Goal: Use online tool/utility: Utilize a website feature to perform a specific function

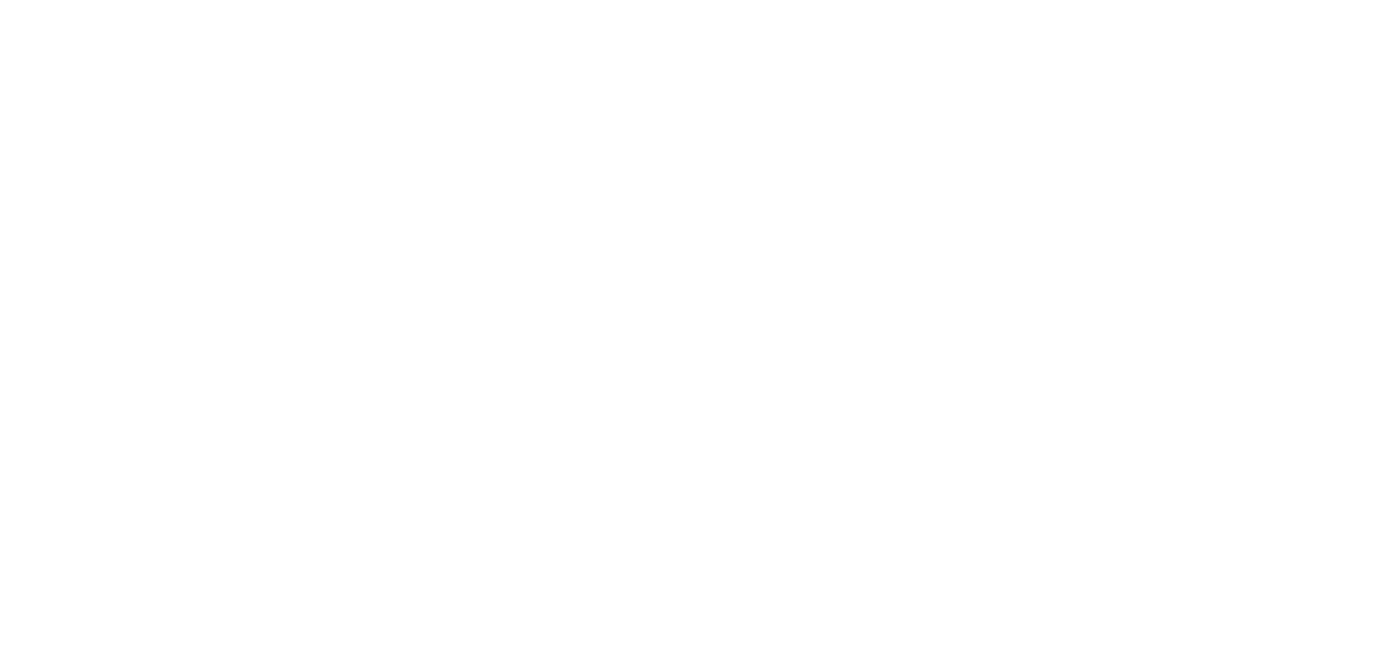
paste textarea "https://www.importsports.ca/"
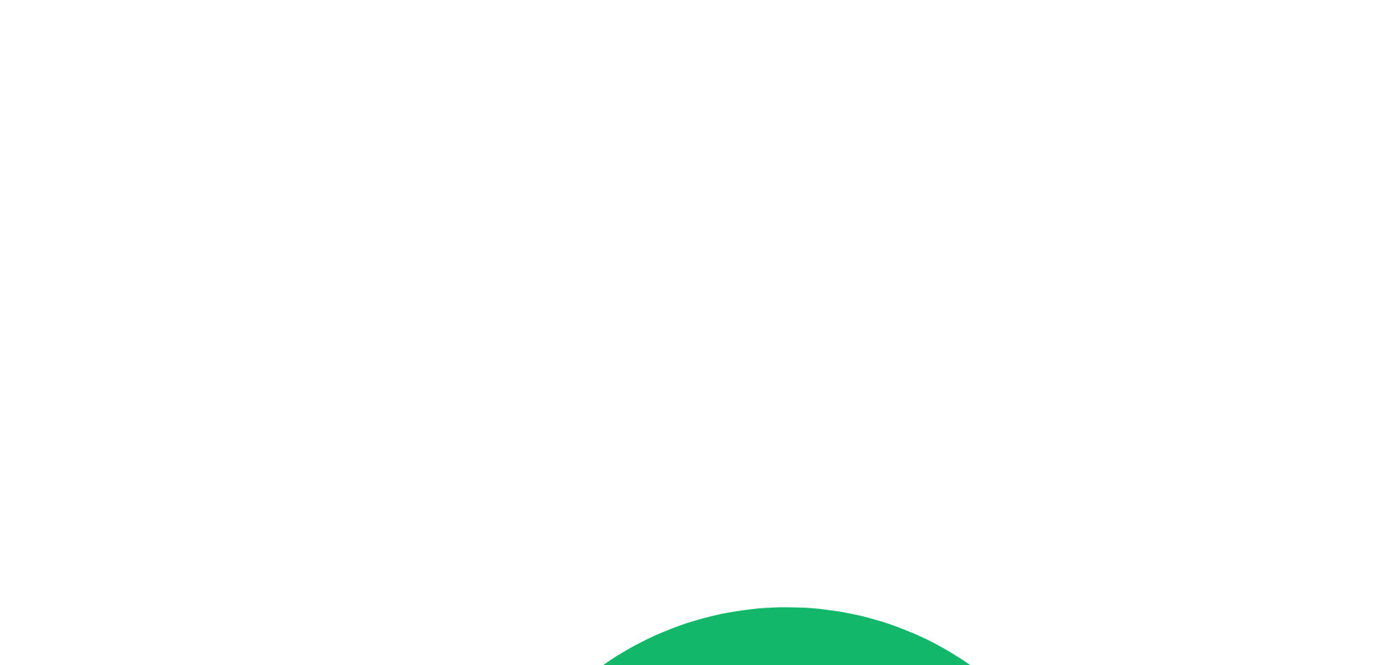
type textarea "I need you to act as a full-stack website developer. I have been asked by a cli…"
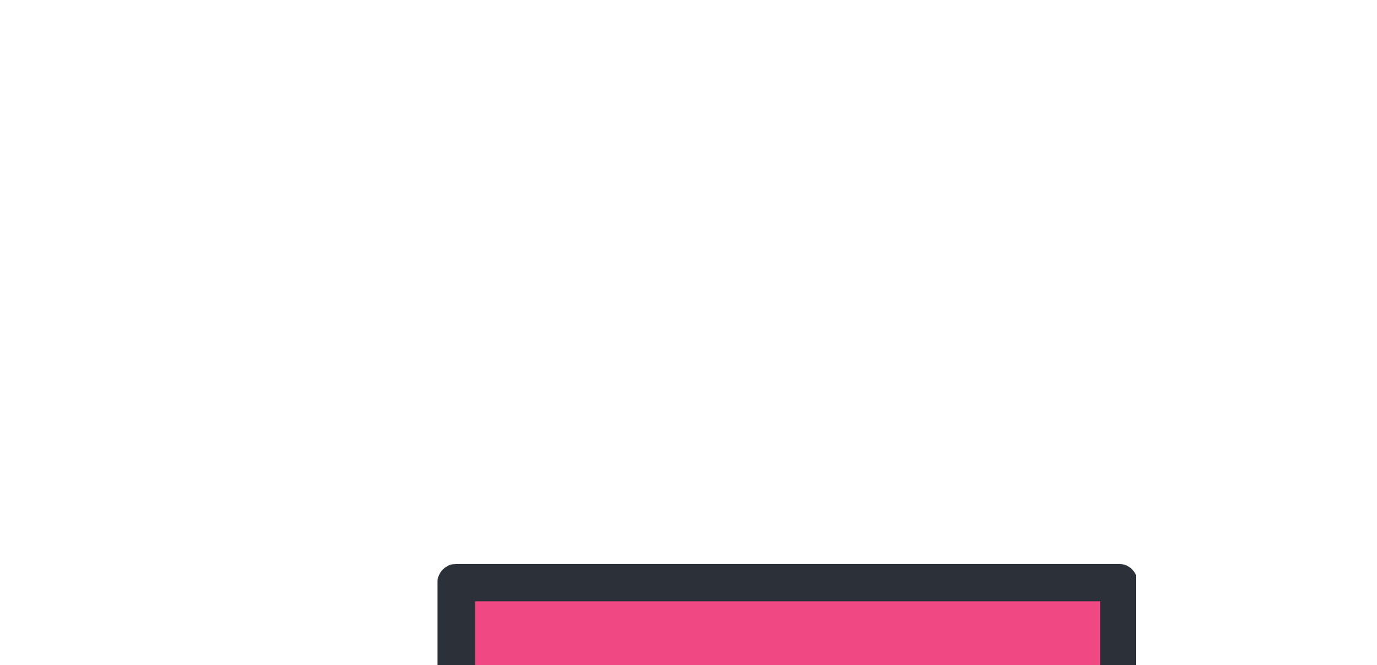
scroll to position [5245, 0]
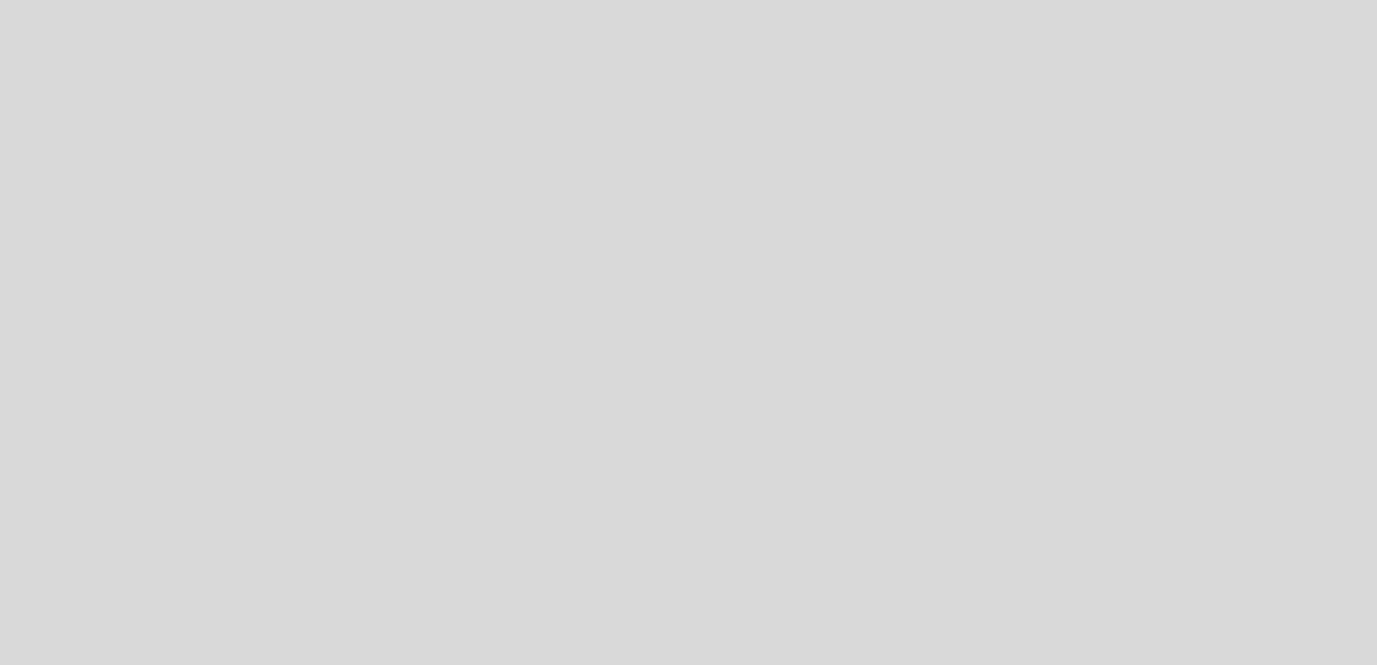
click at [724, 612] on div at bounding box center [688, 332] width 1377 height 665
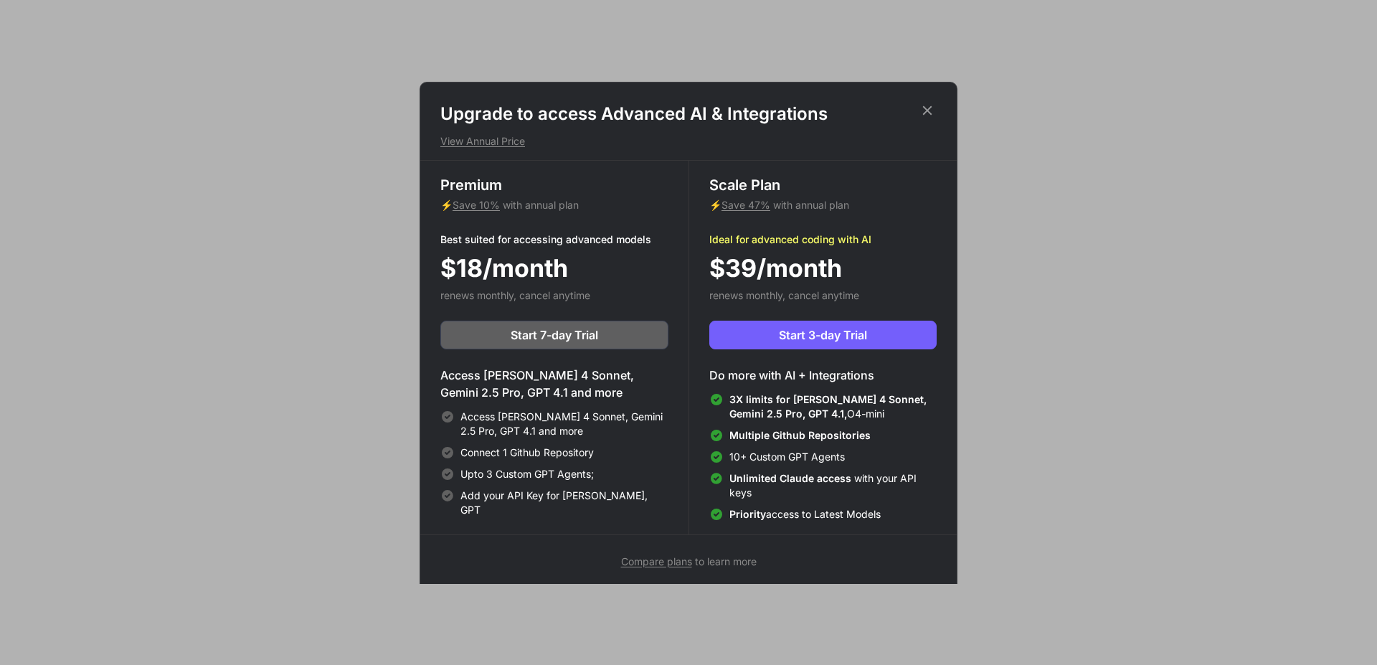
click at [924, 108] on icon at bounding box center [927, 109] width 9 height 9
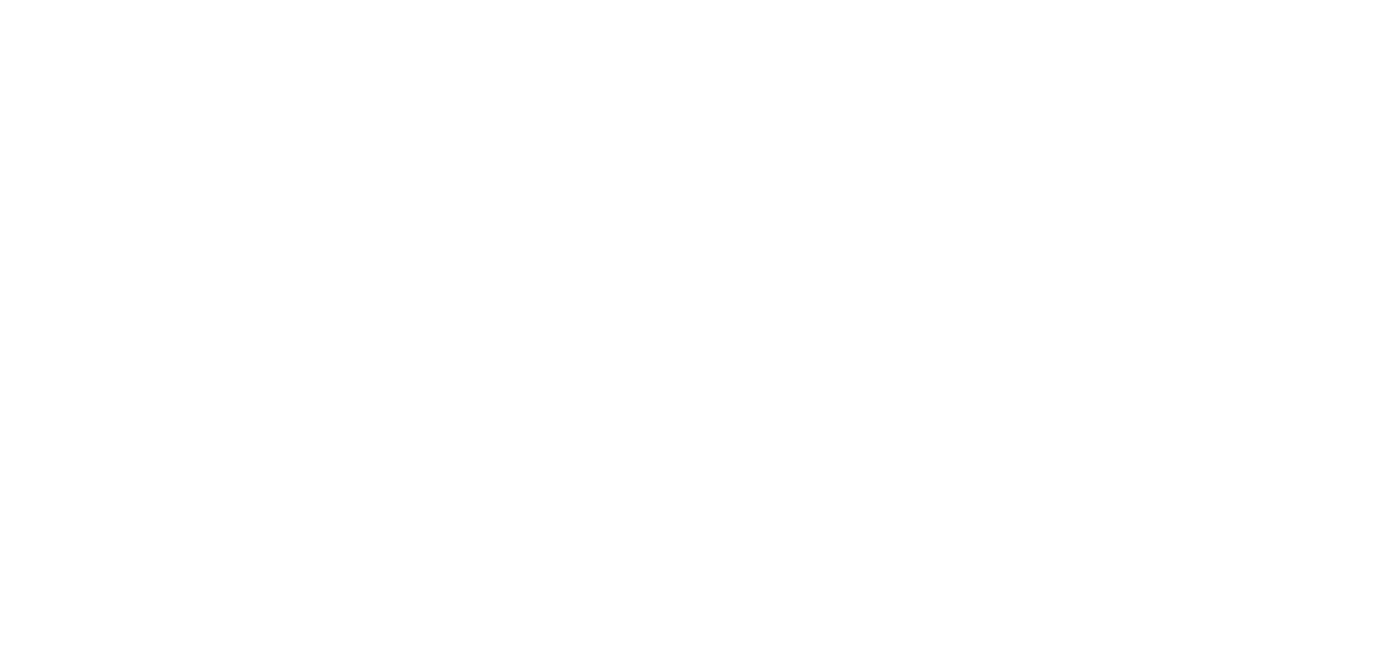
type input "C:\fakepath\123.PNG"
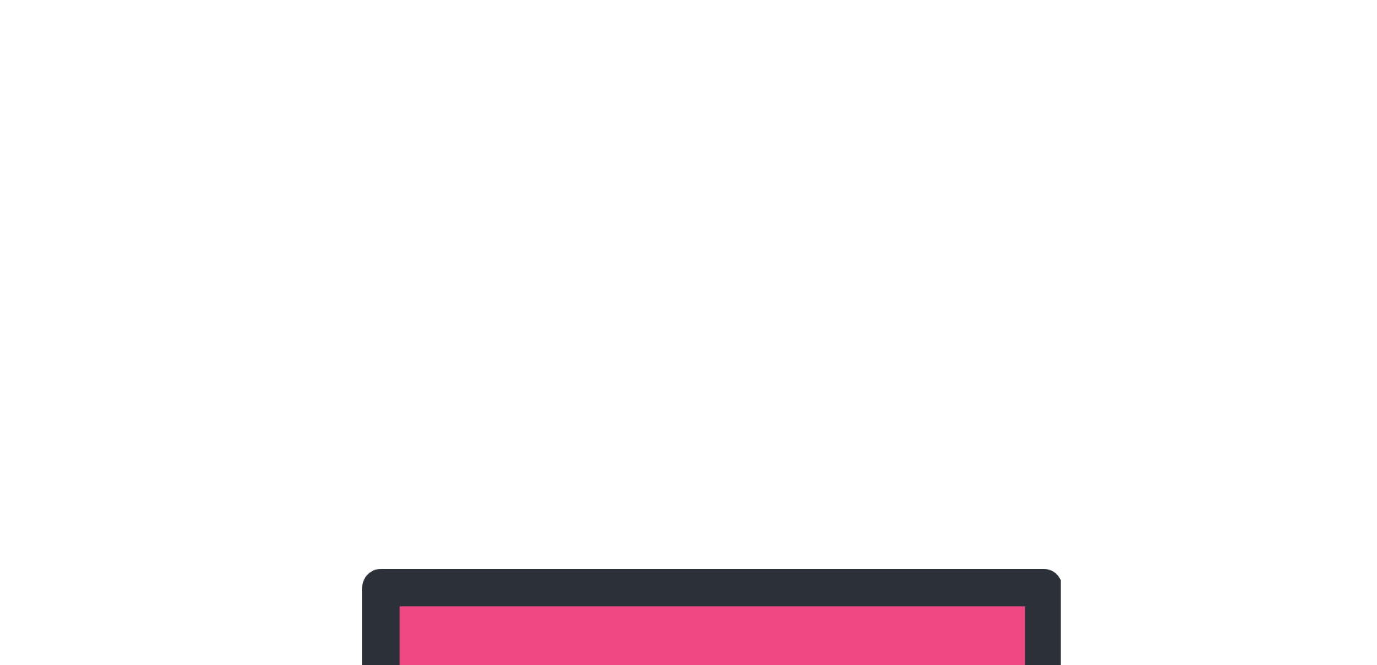
scroll to position [16, 0]
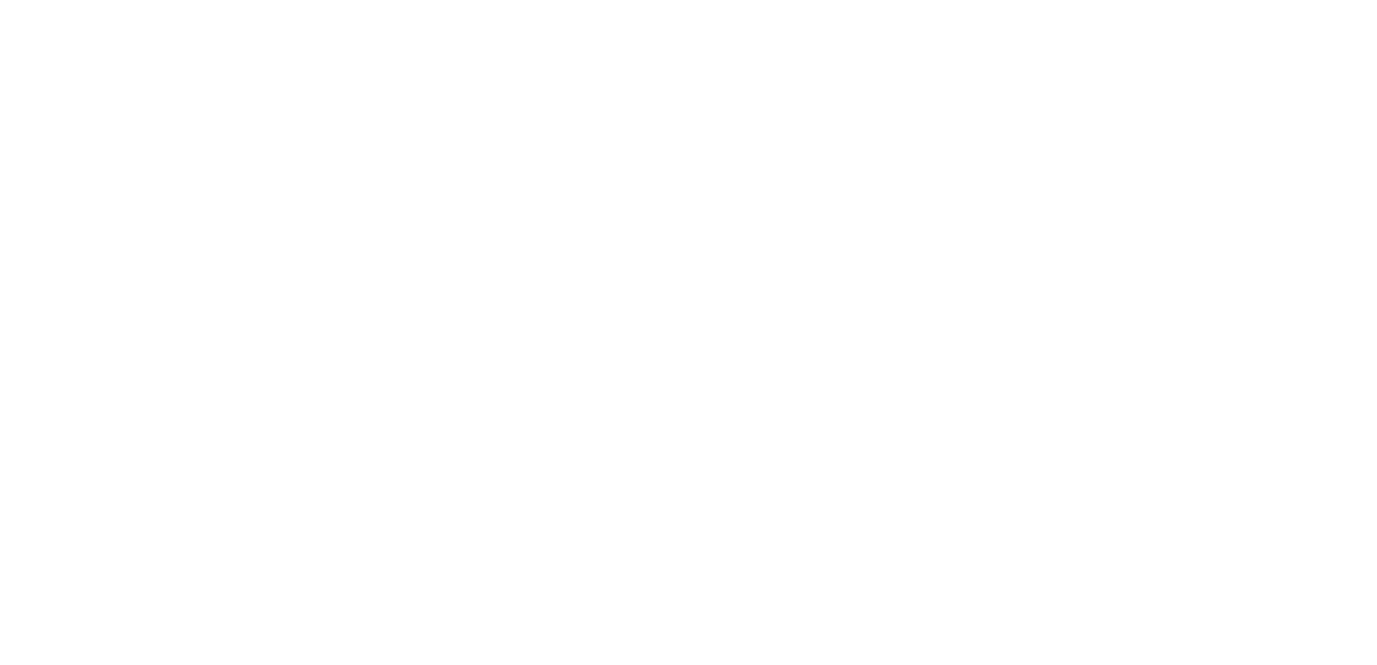
type textarea "x"
type input "C:\fakepath\123.PNG"
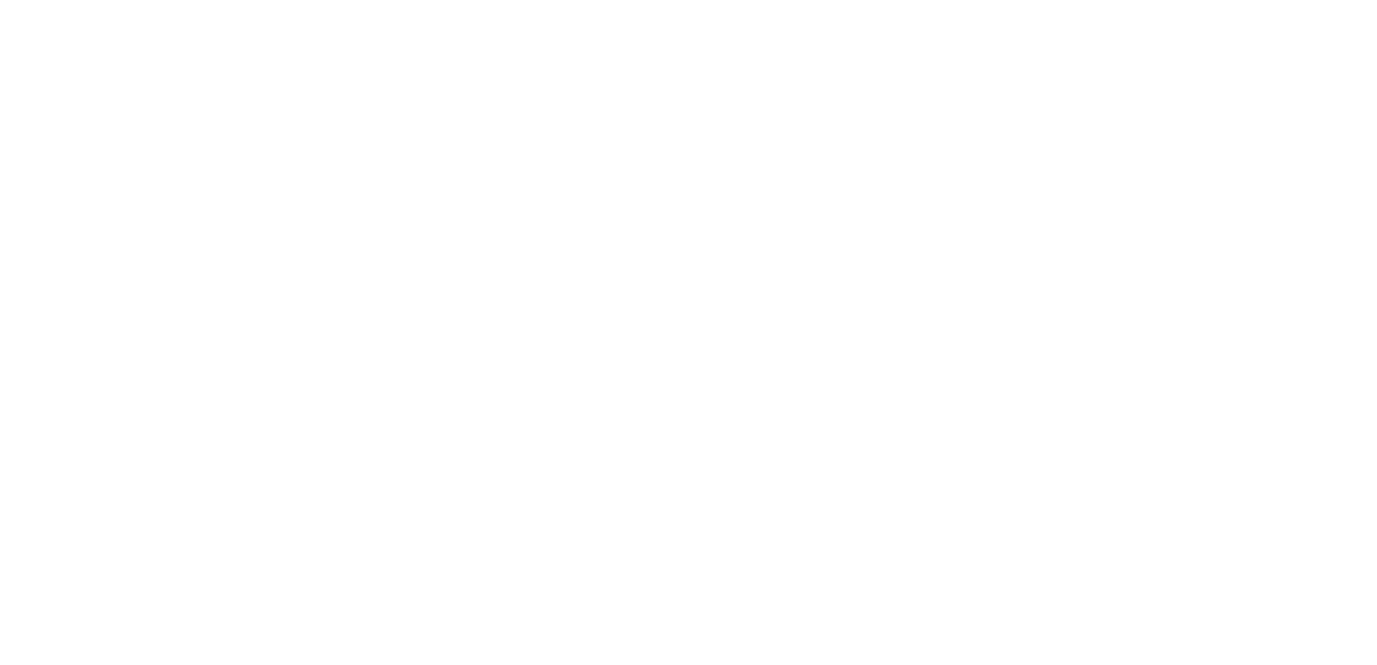
type input "C:\fakepath\Capture.PNG"
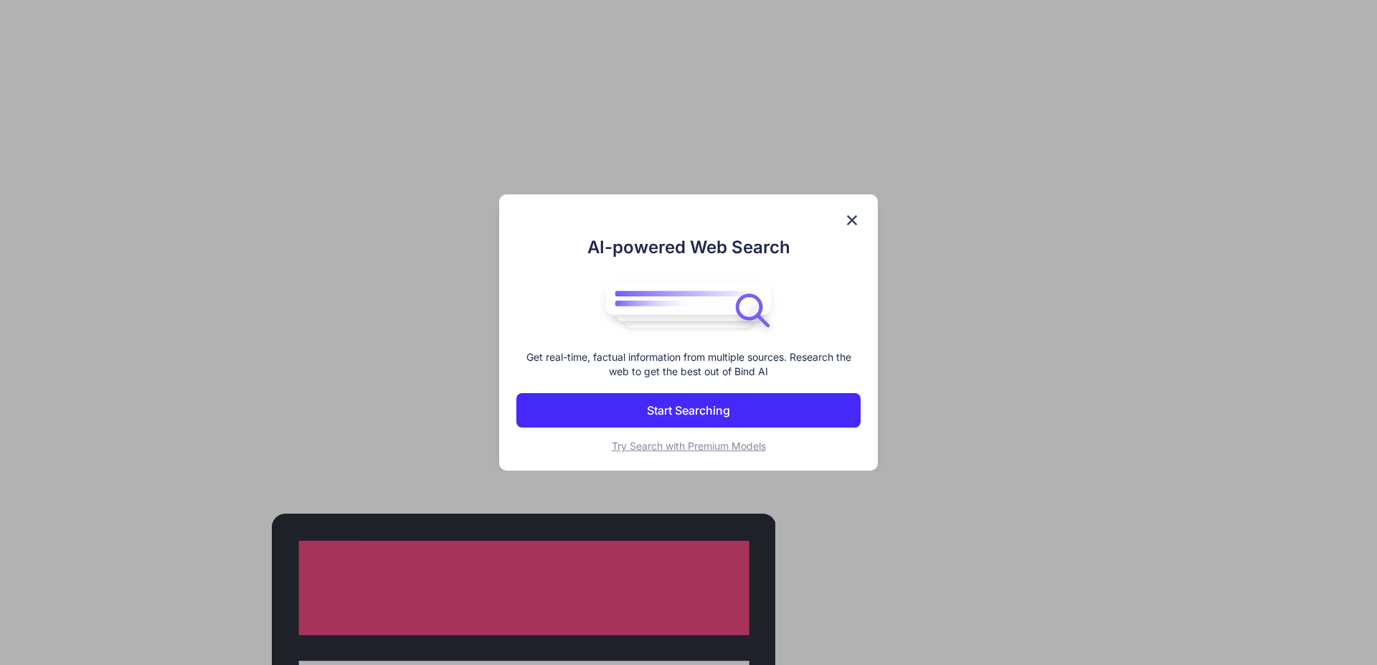
scroll to position [15, 0]
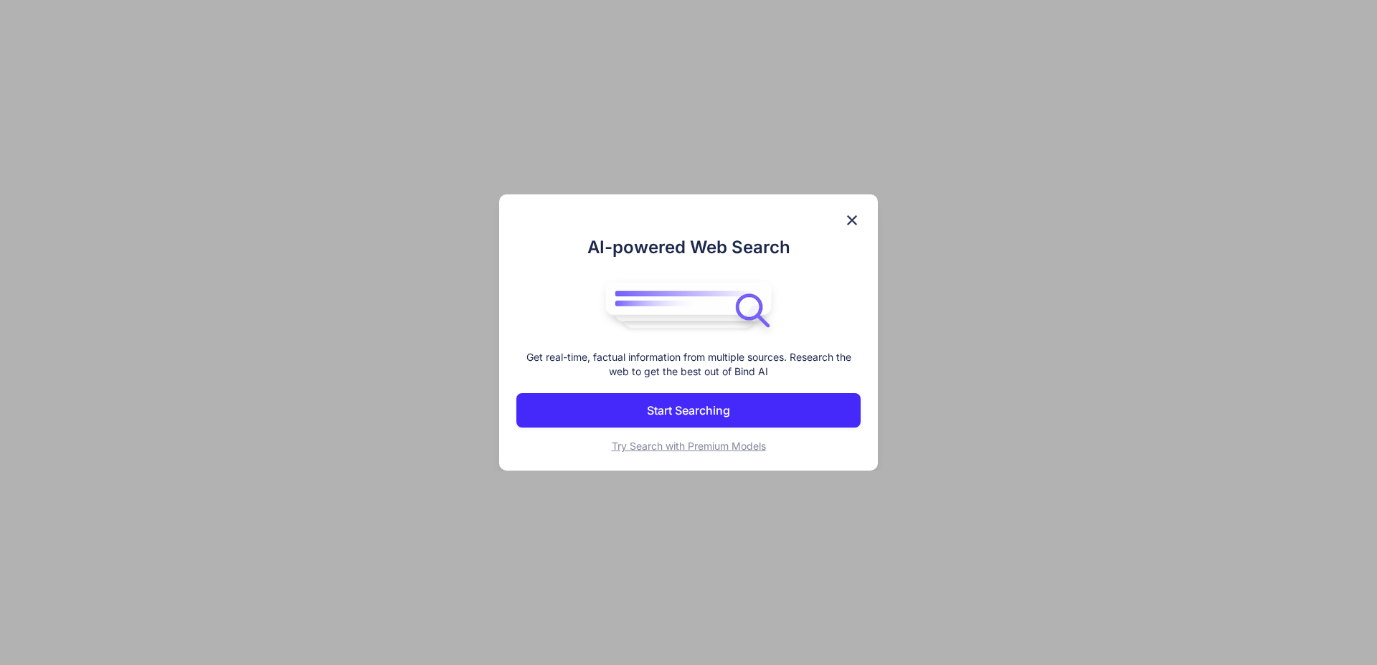
click at [703, 406] on p "Start Searching" at bounding box center [688, 410] width 83 height 17
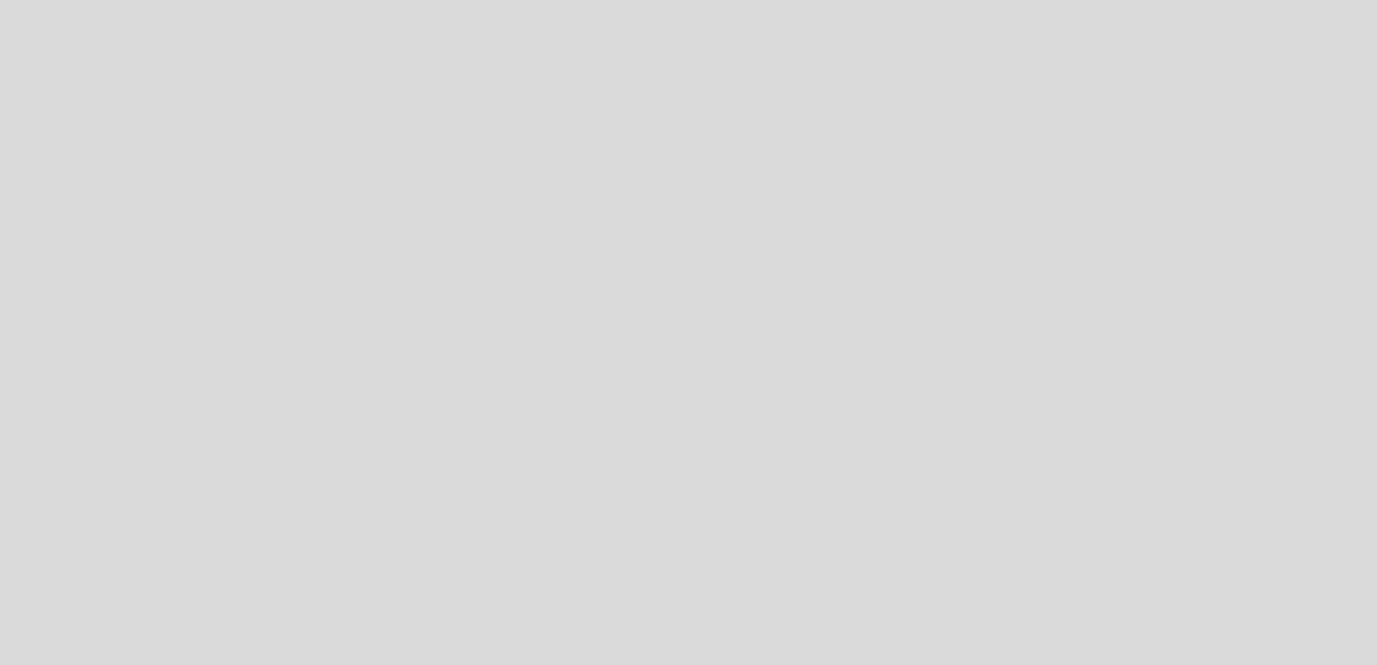
click at [560, 589] on div at bounding box center [688, 332] width 1377 height 665
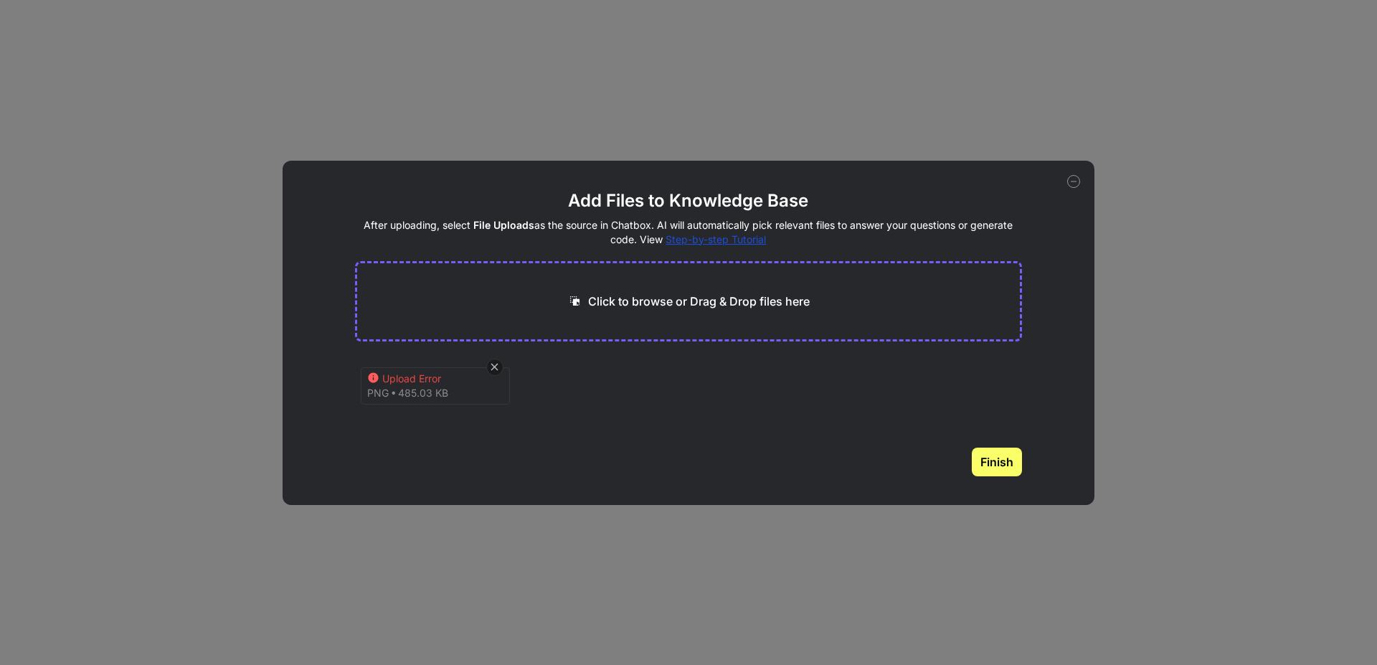
click at [634, 298] on p "Click to browse or Drag & Drop files here" at bounding box center [699, 301] width 222 height 17
click at [1068, 200] on div "Add Files to Knowledge Base After uploading, select File Uploads as the source …" at bounding box center [689, 333] width 812 height 344
click at [1073, 190] on div "Add Files to Knowledge Base After uploading, select File Uploads as the source …" at bounding box center [689, 333] width 812 height 344
click at [1073, 184] on icon at bounding box center [1073, 181] width 13 height 13
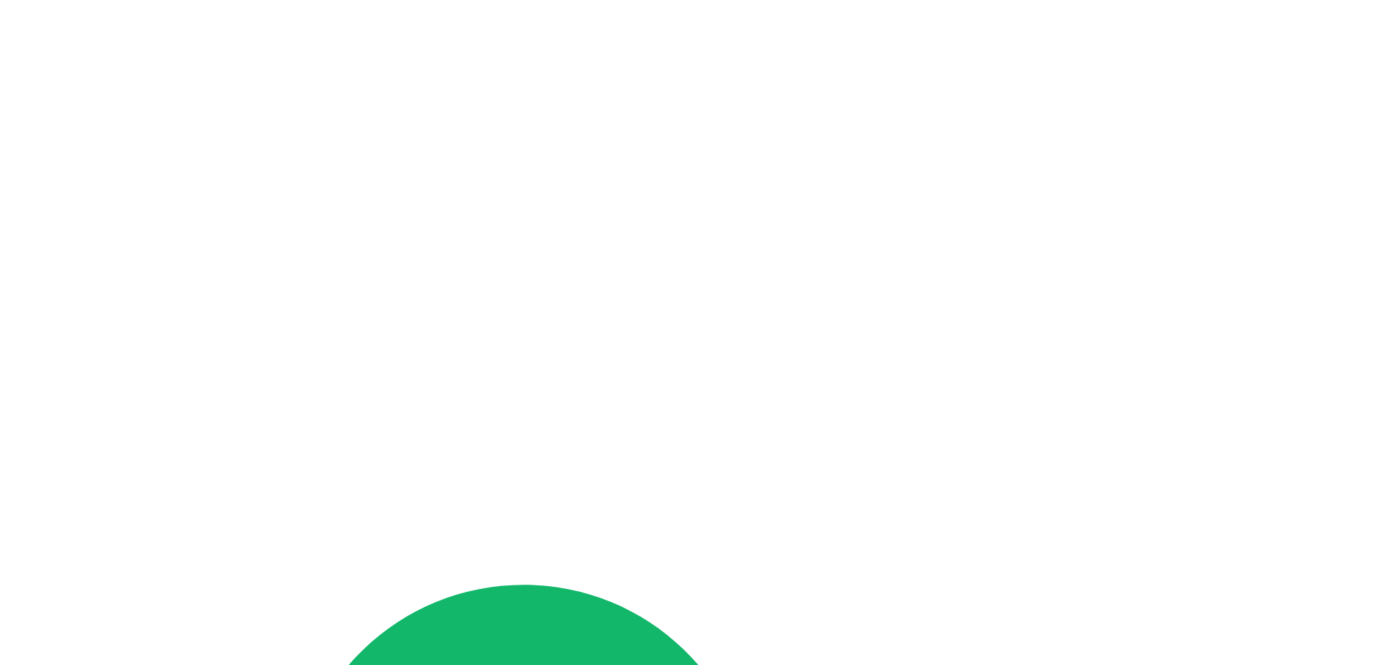
type textarea "i"
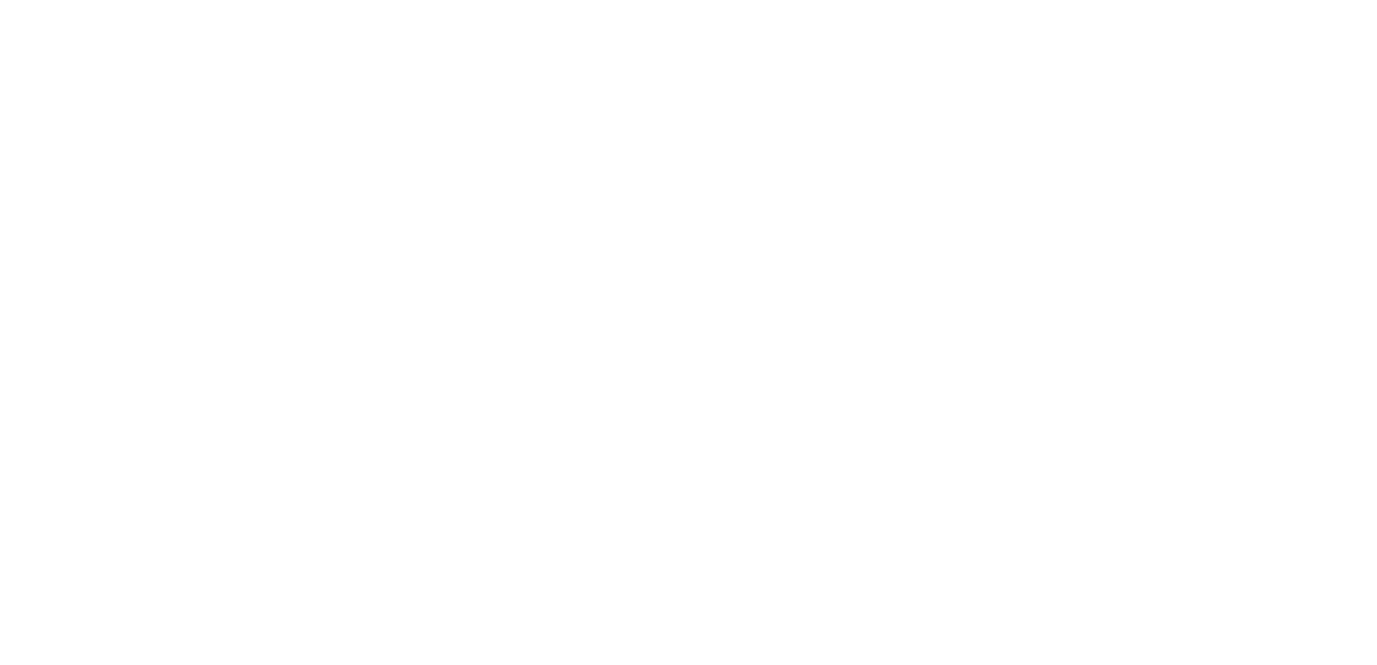
paste textarea "https://www.importsports.ca/"
type textarea "I want to create a website like this: [URL][DOMAIN_NAME]"
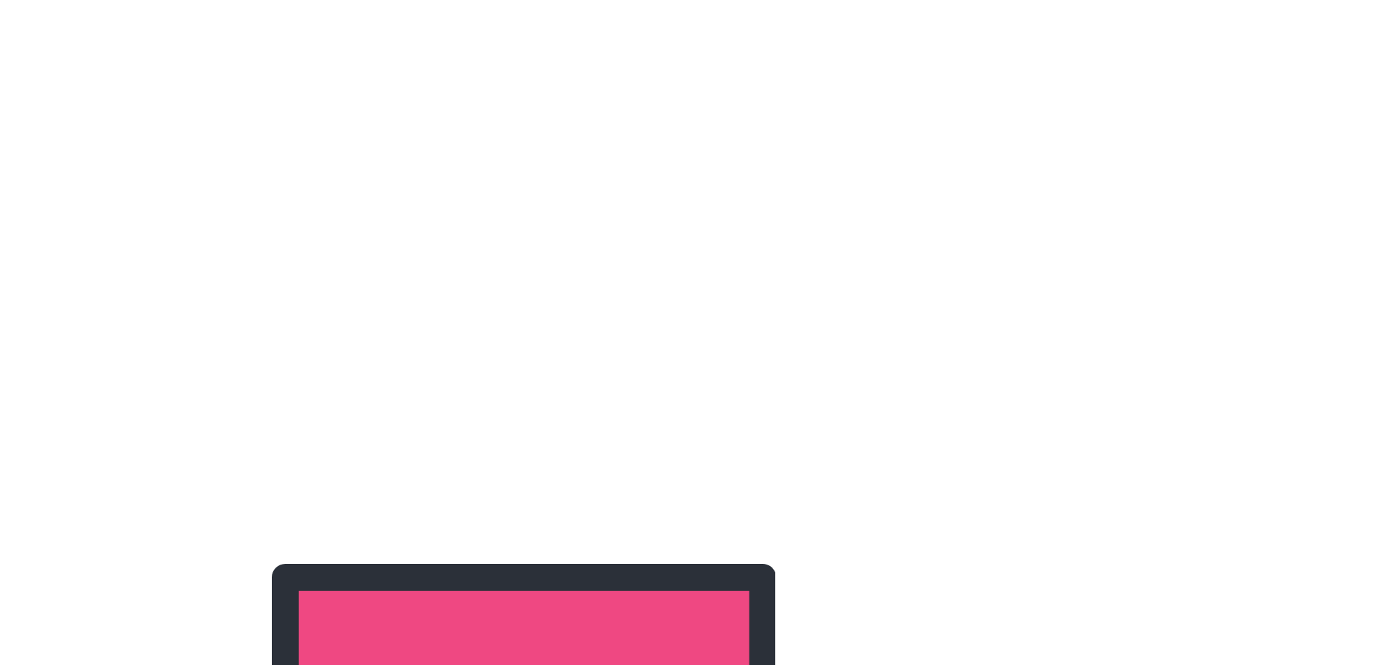
scroll to position [30, 0]
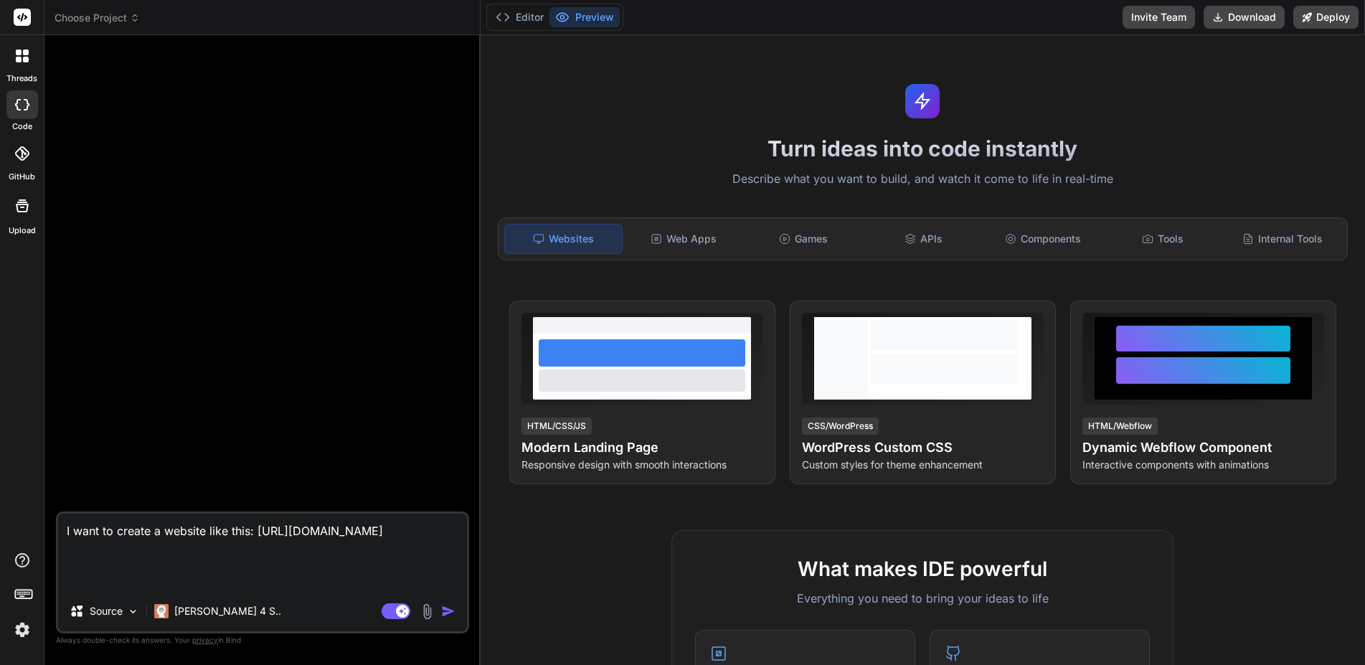
click at [9, 49] on div at bounding box center [22, 56] width 30 height 30
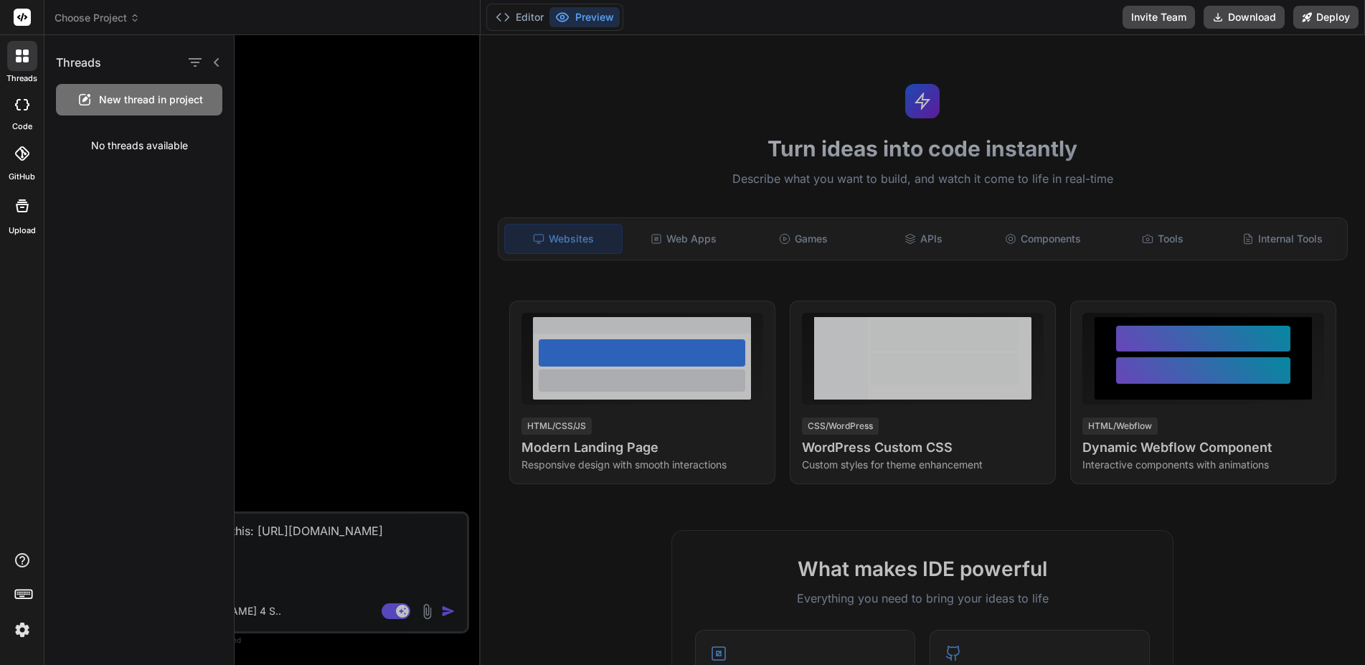
click at [156, 96] on span "New thread in project" at bounding box center [151, 100] width 104 height 14
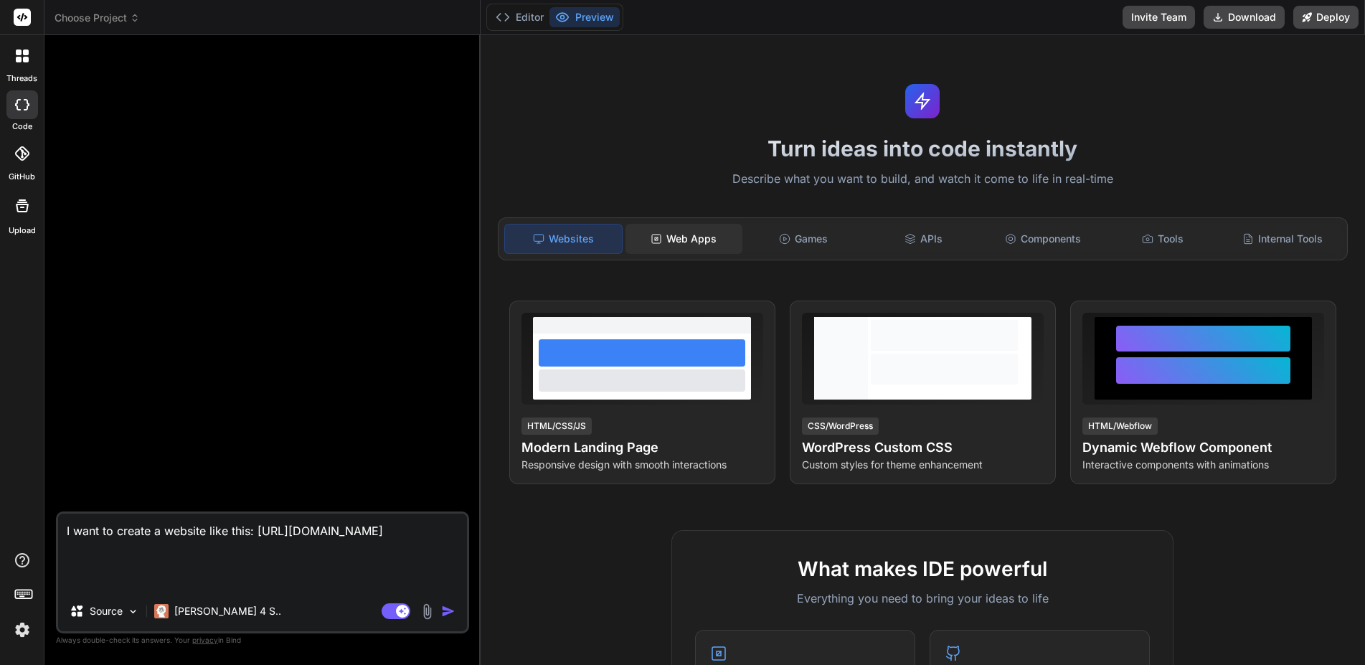
click at [680, 245] on div "Web Apps" at bounding box center [683, 239] width 117 height 30
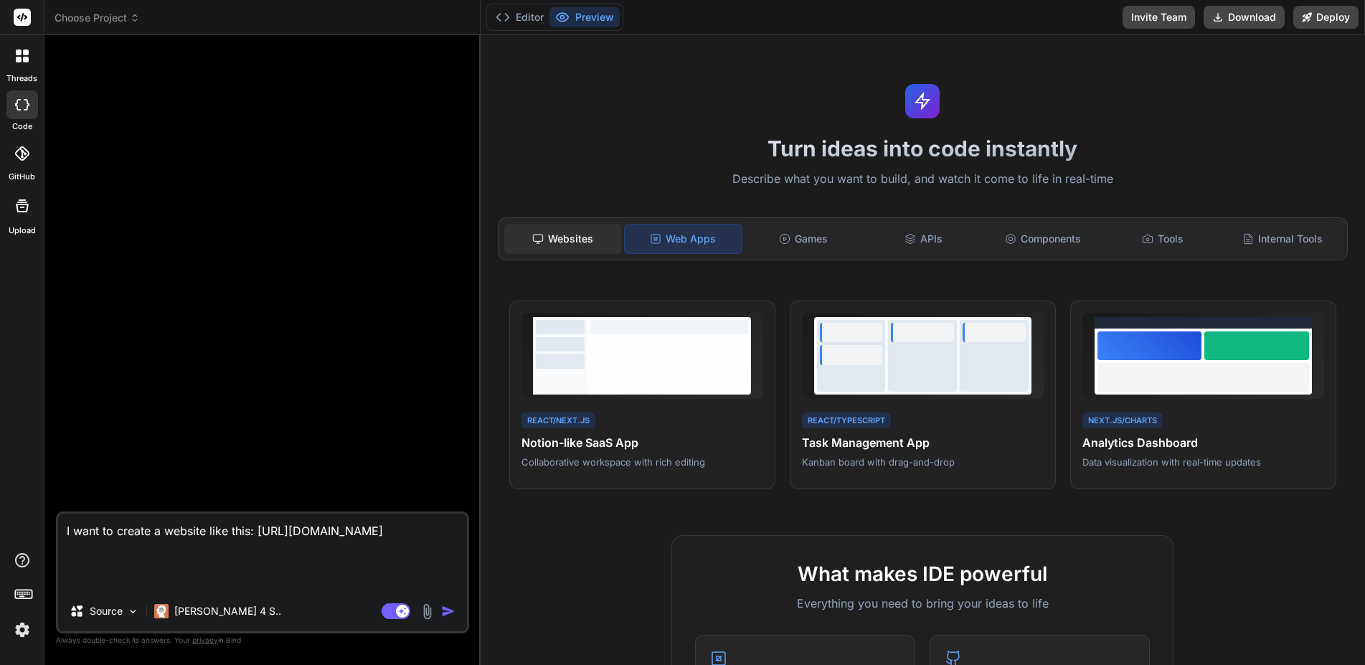
click at [554, 242] on div "Websites" at bounding box center [562, 239] width 117 height 30
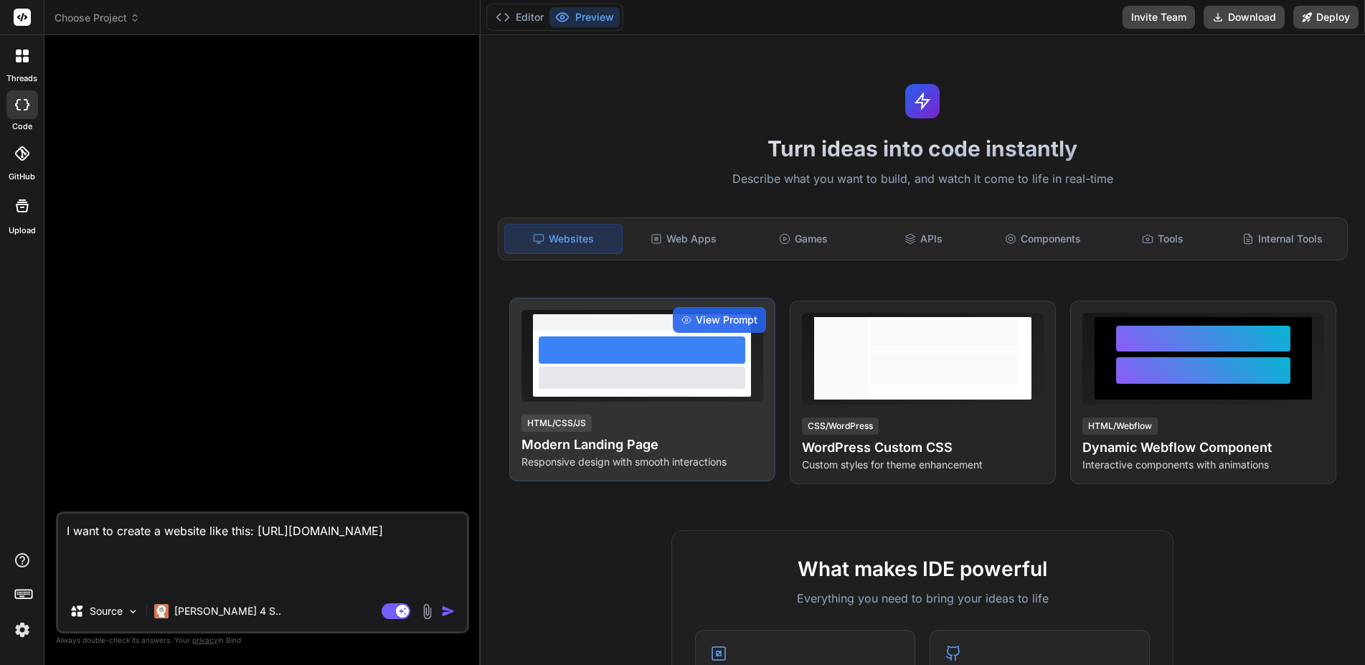
click at [627, 323] on div at bounding box center [641, 322] width 217 height 16
click at [683, 422] on div "HTML/CSS/JS Modern Landing Page Responsive design with smooth interactions" at bounding box center [642, 441] width 242 height 56
click at [706, 315] on span "View Prompt" at bounding box center [727, 320] width 62 height 14
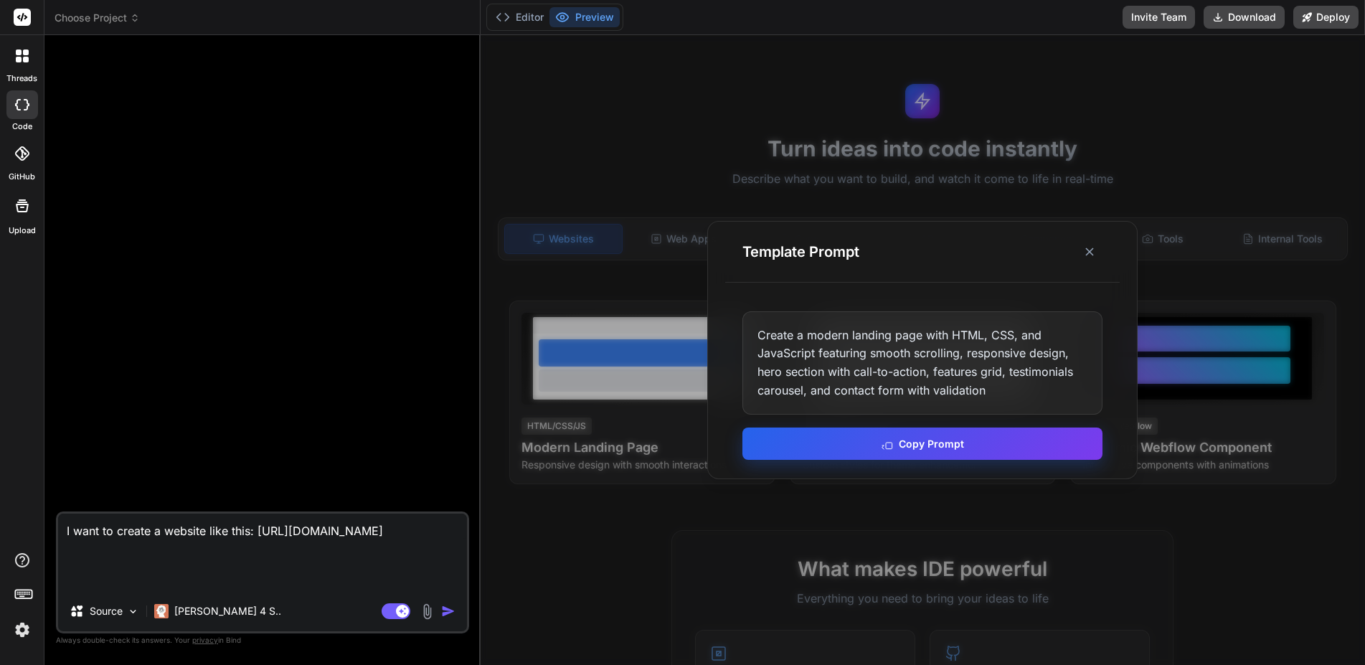
click at [869, 450] on button "Copy Prompt" at bounding box center [922, 443] width 360 height 32
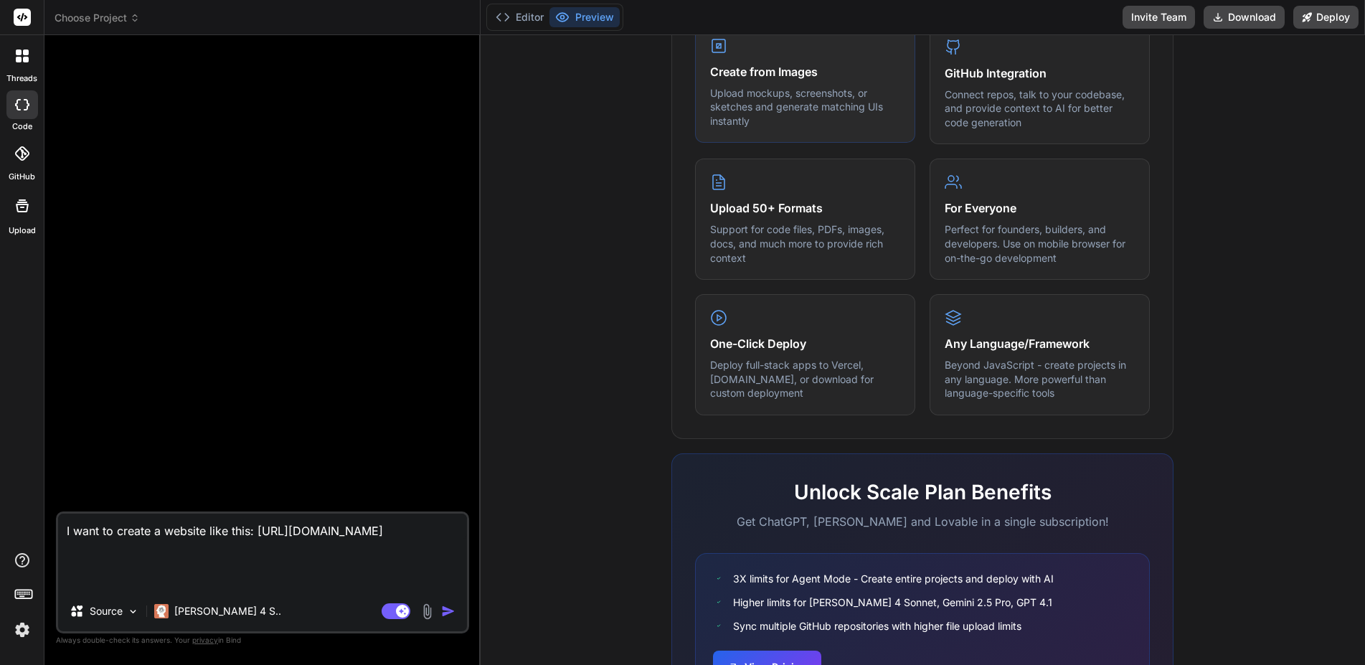
scroll to position [703, 0]
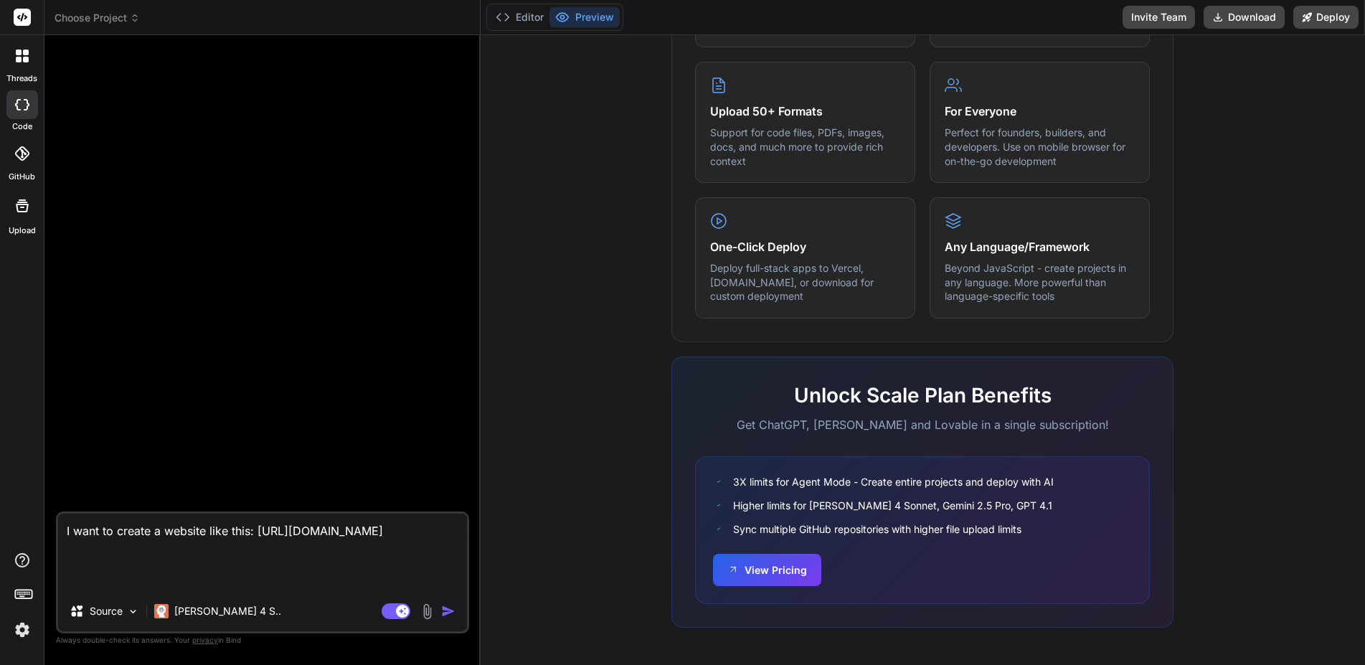
click at [19, 56] on icon at bounding box center [22, 55] width 13 height 13
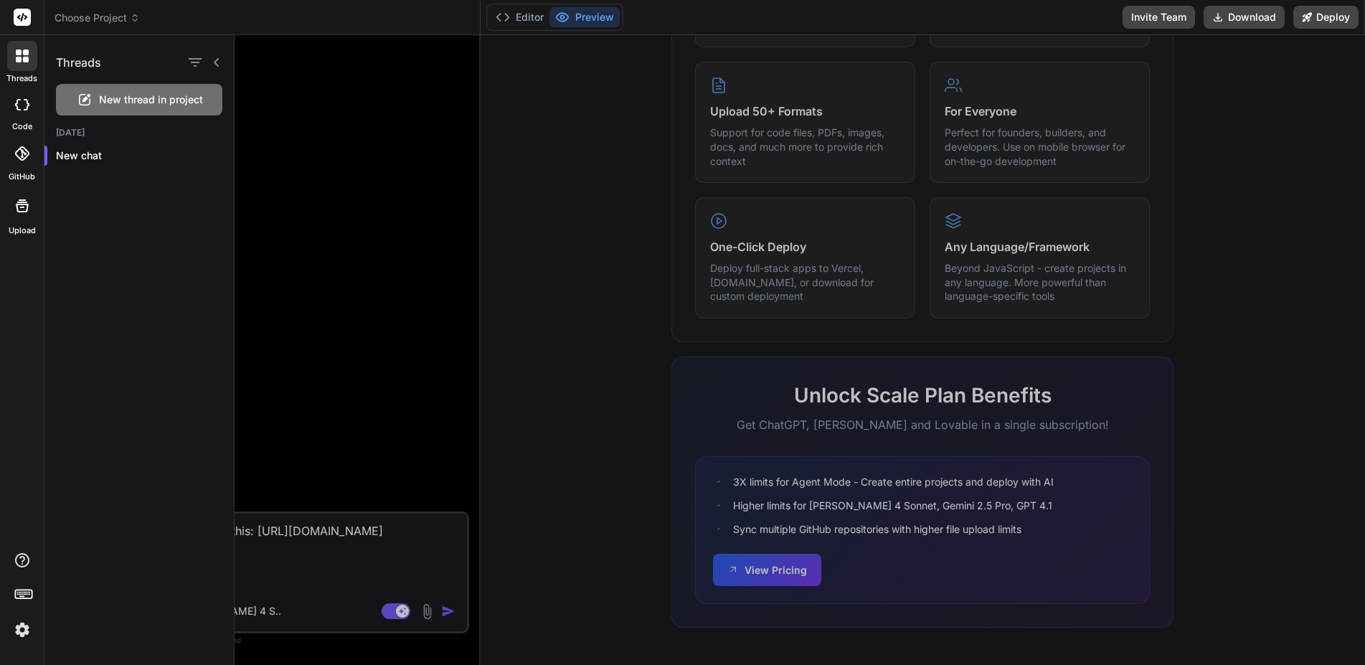
click at [117, 105] on span "New thread in project" at bounding box center [151, 100] width 104 height 14
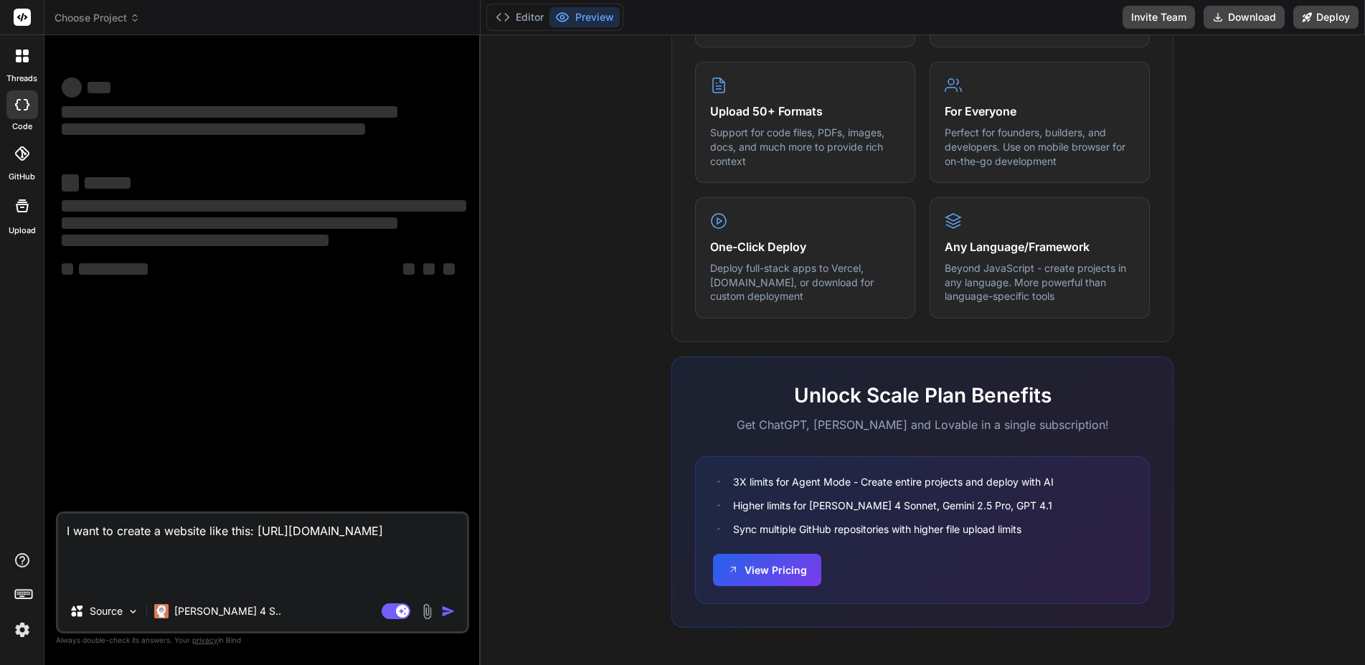
type textarea "x"
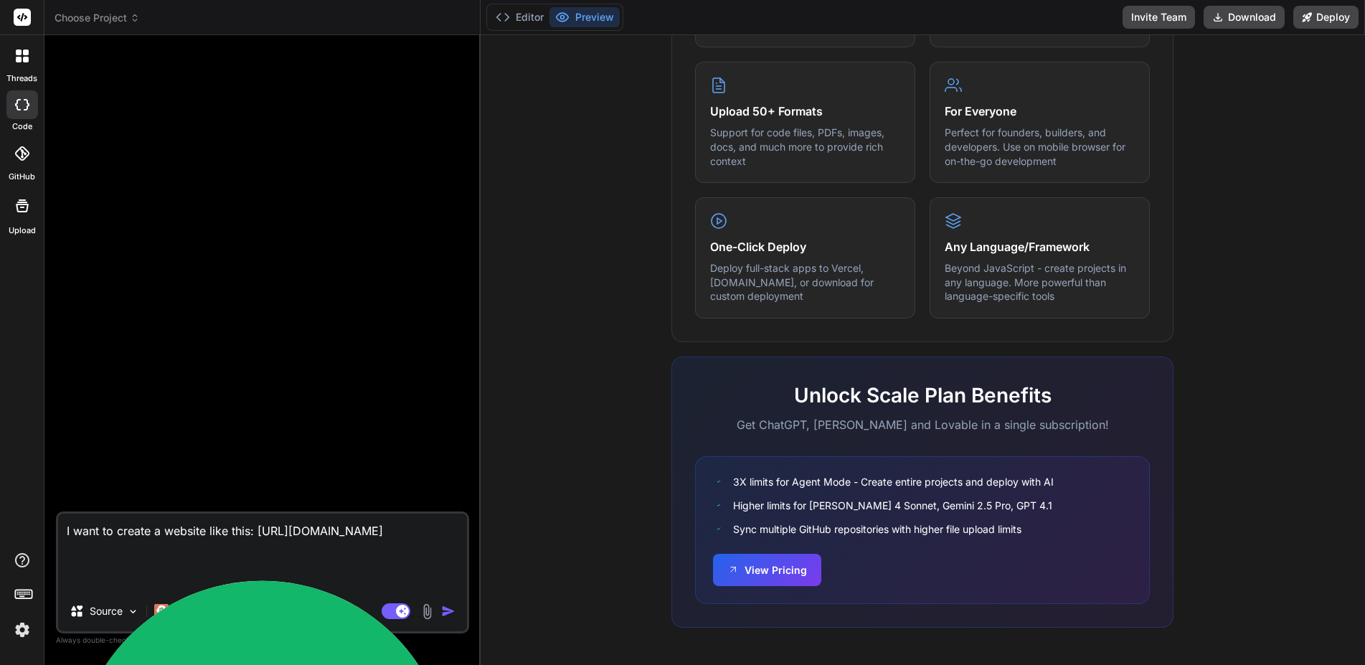
drag, startPoint x: 423, startPoint y: 580, endPoint x: 37, endPoint y: 597, distance: 386.9
click at [58, 539] on textarea "I want to create a website like this: [URL][DOMAIN_NAME]" at bounding box center [262, 526] width 409 height 26
type textarea "x"
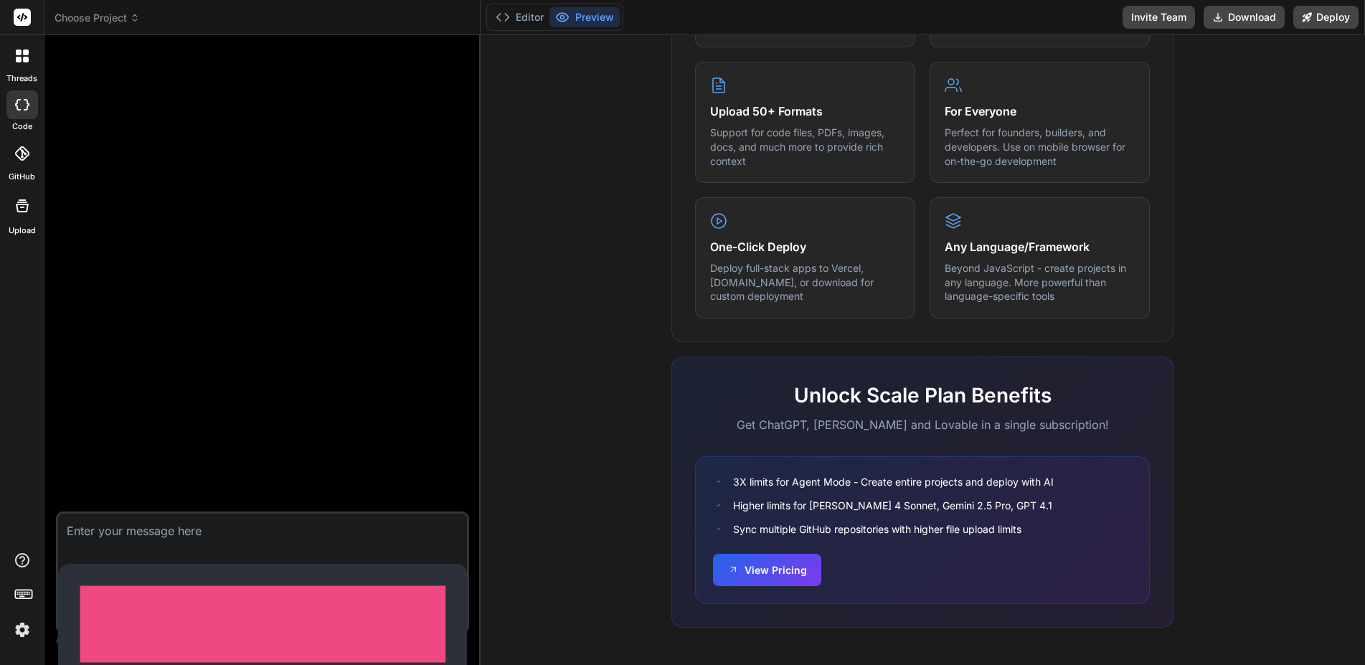
paste textarea "Create a modern landing page with HTML, CSS, and JavaScript featuring smooth sc…"
type textarea "Create a modern landing page with HTML, CSS, and JavaScript featuring smooth sc…"
type textarea "x"
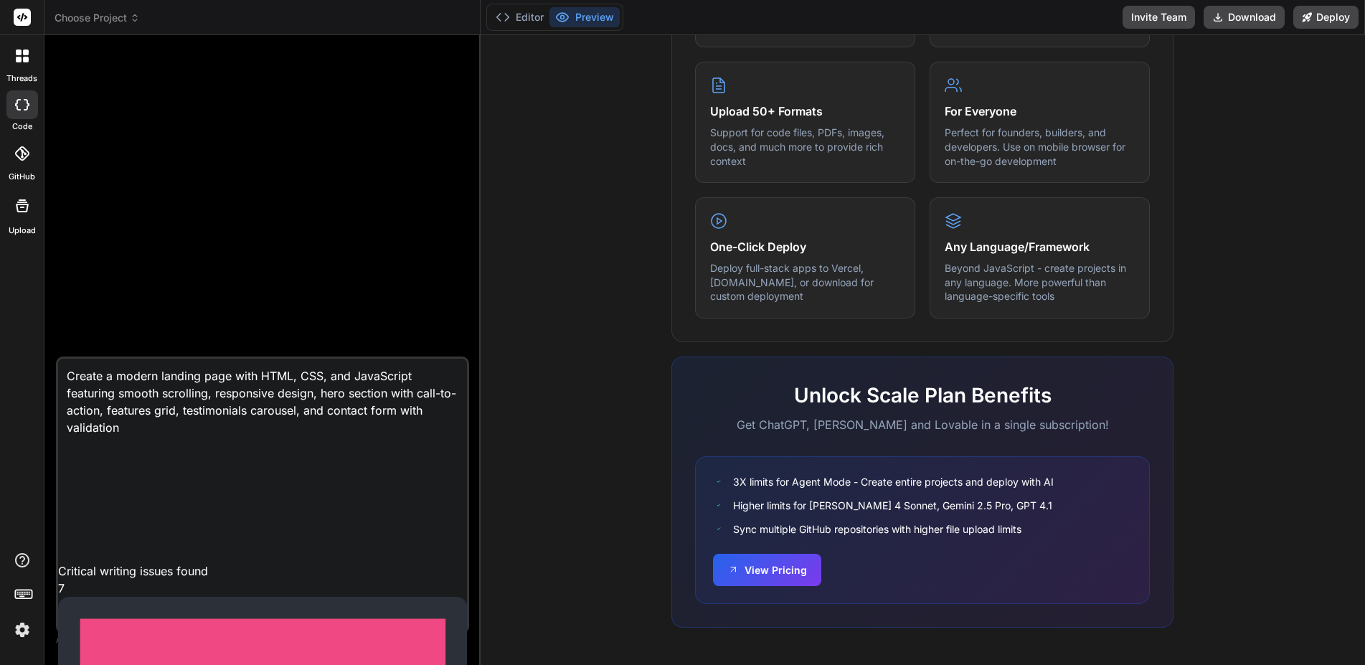
type textarea "Create a modern landing page with HTML, CSS, and JavaScript featuring smooth sc…"
type textarea "x"
type textarea "Create a modern landing page with HTML, CSS, and JavaScript featuring smooth sc…"
type textarea "x"
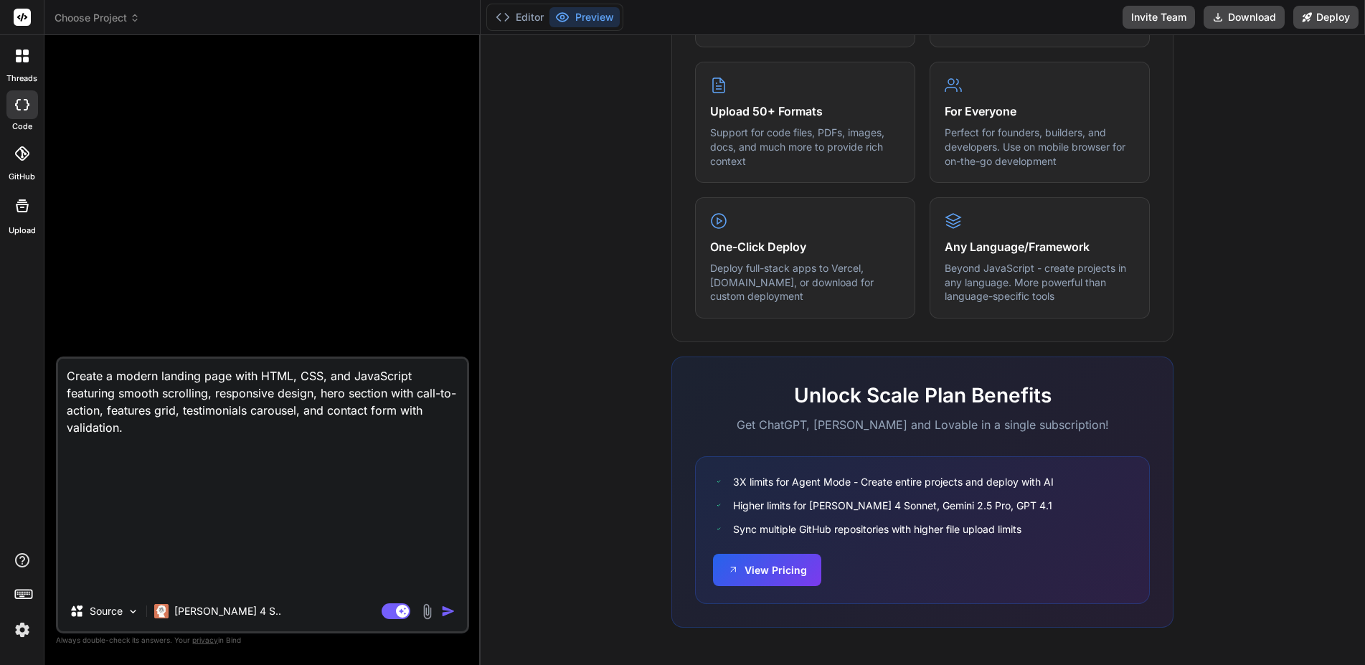
type textarea "Create a modern landing page with HTML, CSS, and JavaScript featuring smooth sc…"
type textarea "x"
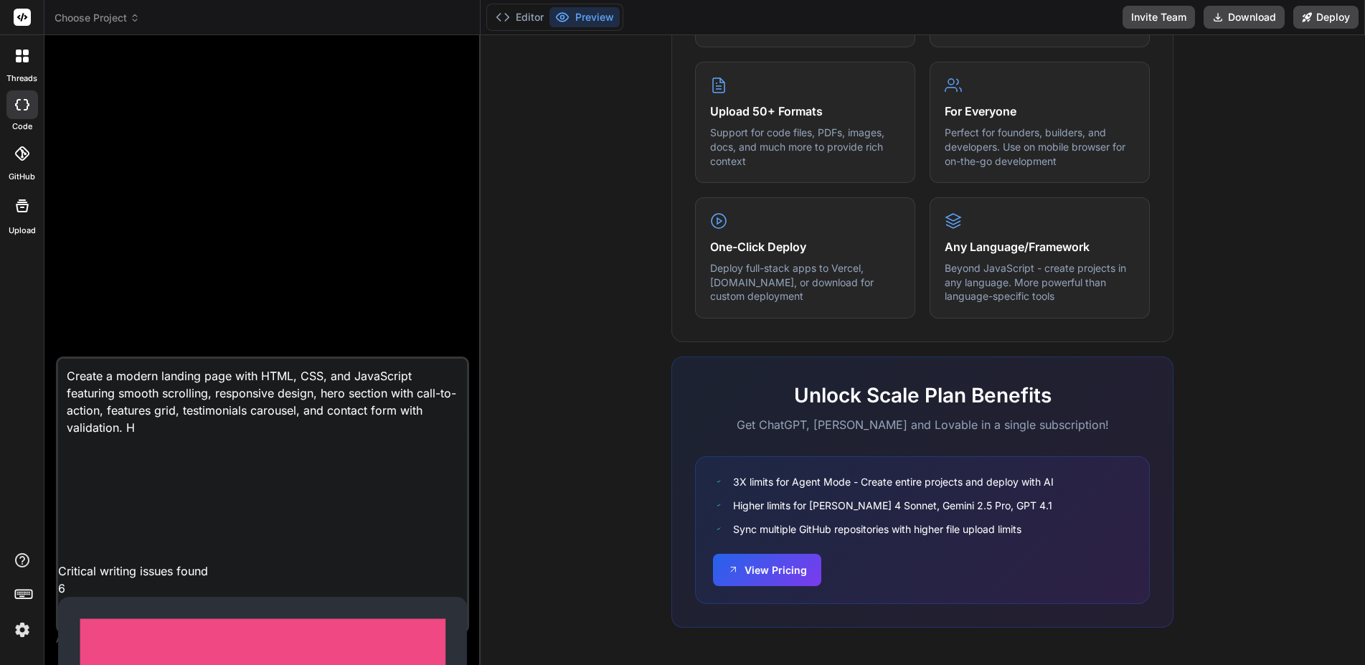
type textarea "Create a modern landing page with HTML, CSS, and JavaScript featuring smooth sc…"
type textarea "x"
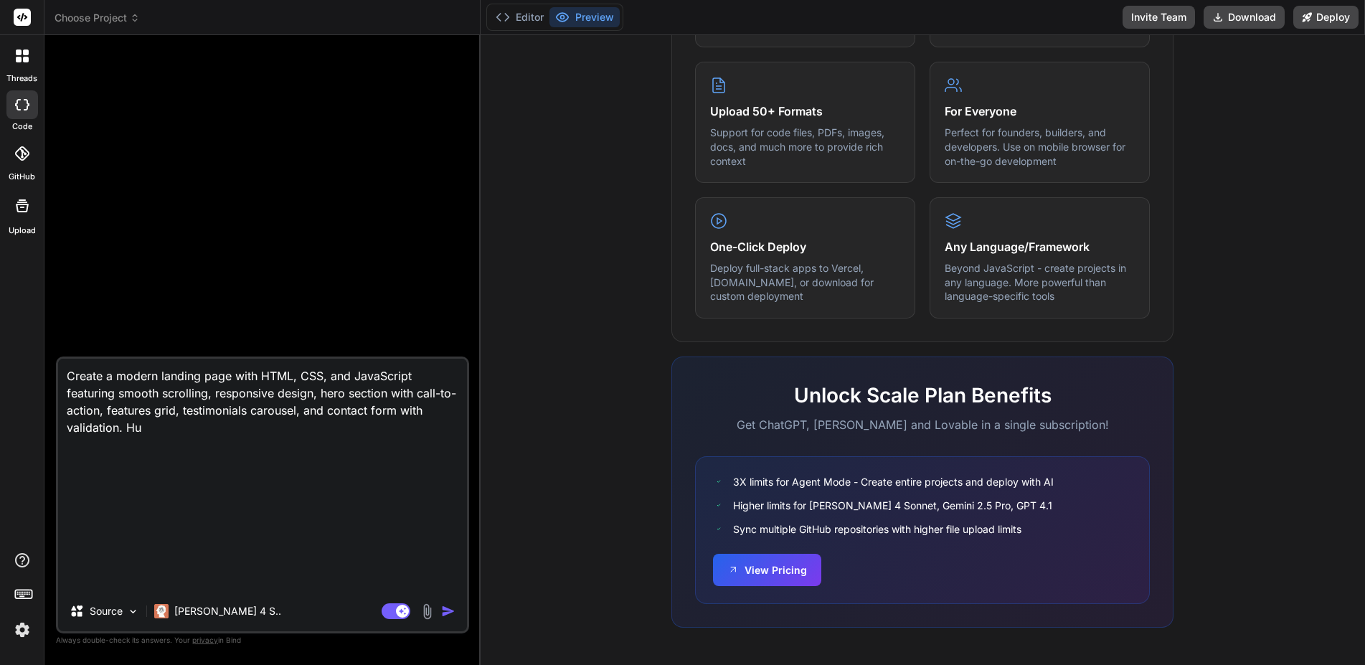
type textarea "Create a modern landing page with HTML, CSS, and JavaScript featuring smooth sc…"
type textarea "x"
type textarea "Create a modern landing page with HTML, CSS, and JavaScript featuring smooth sc…"
type textarea "x"
type textarea "Create a modern landing page with HTML, CSS, and JavaScript featuring smooth sc…"
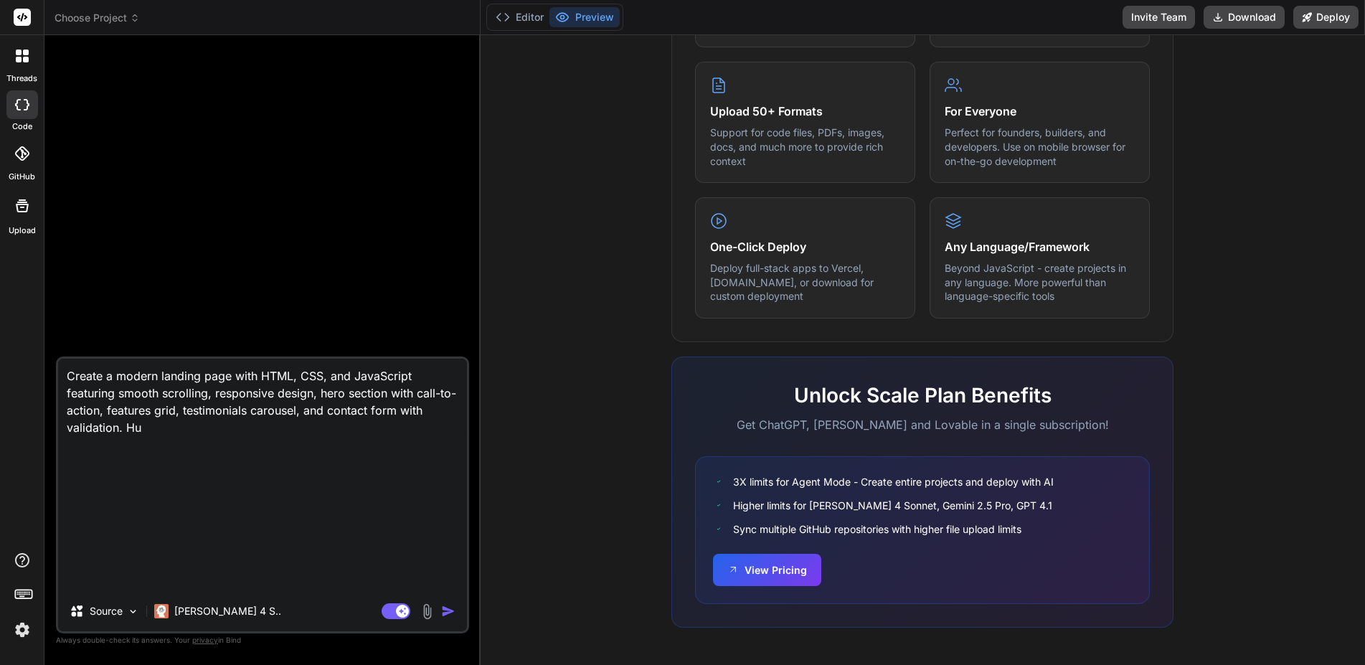
type textarea "x"
type textarea "Create a modern landing page with HTML, CSS, and JavaScript featuring smooth sc…"
type textarea "x"
type textarea "Create a modern landing page with HTML, CSS, and JavaScript featuring smooth sc…"
type textarea "x"
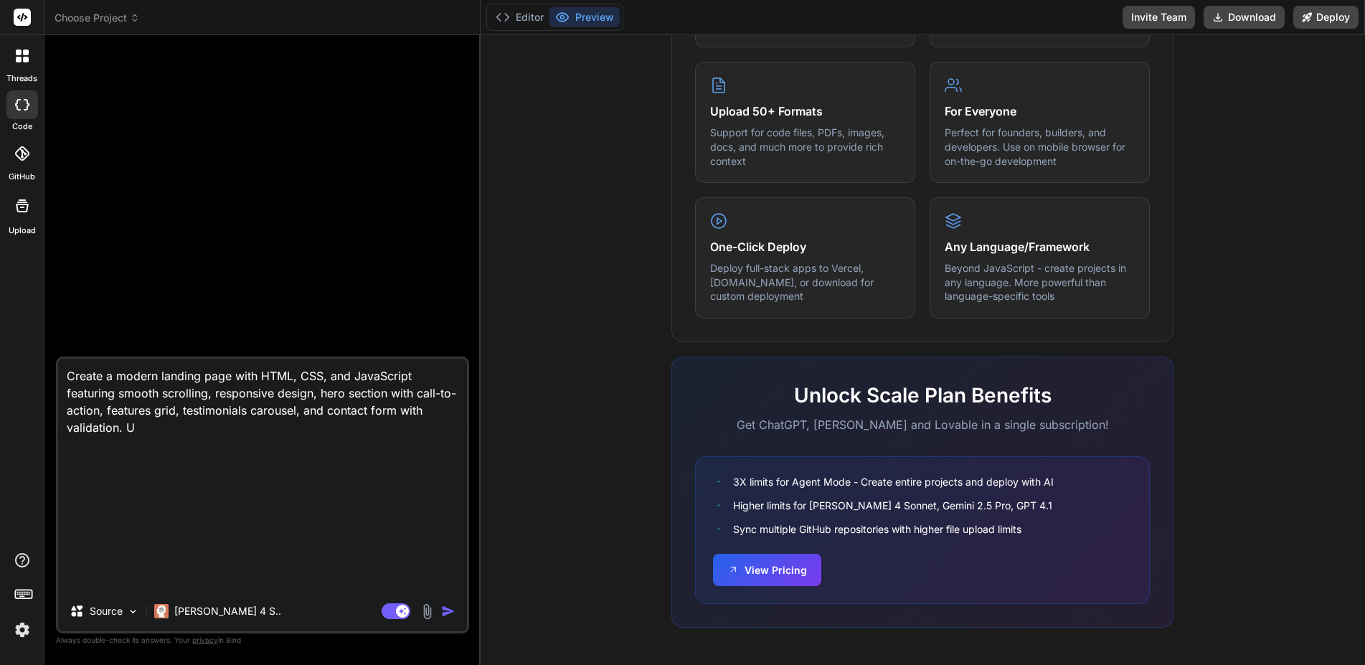
type textarea "Create a modern landing page with HTML, CSS, and JavaScript featuring smooth sc…"
type textarea "x"
type textarea "Create a modern landing page with HTML, CSS, and JavaScript featuring smooth sc…"
type textarea "x"
type textarea "Create a modern landing page with HTML, CSS, and JavaScript featuring smooth sc…"
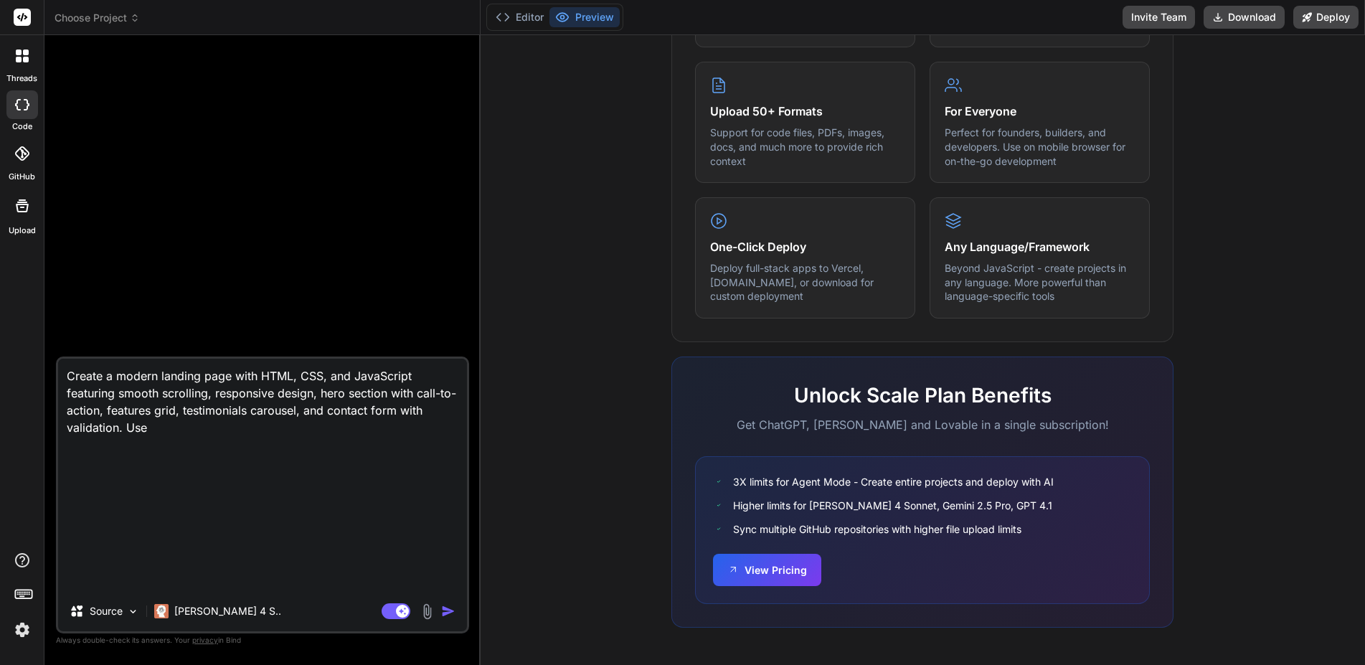
type textarea "x"
type textarea "Create a modern landing page with HTML, CSS, and JavaScript featuring smooth sc…"
type textarea "x"
type textarea "Create a modern landing page with HTML, CSS, and JavaScript featuring smooth sc…"
type textarea "x"
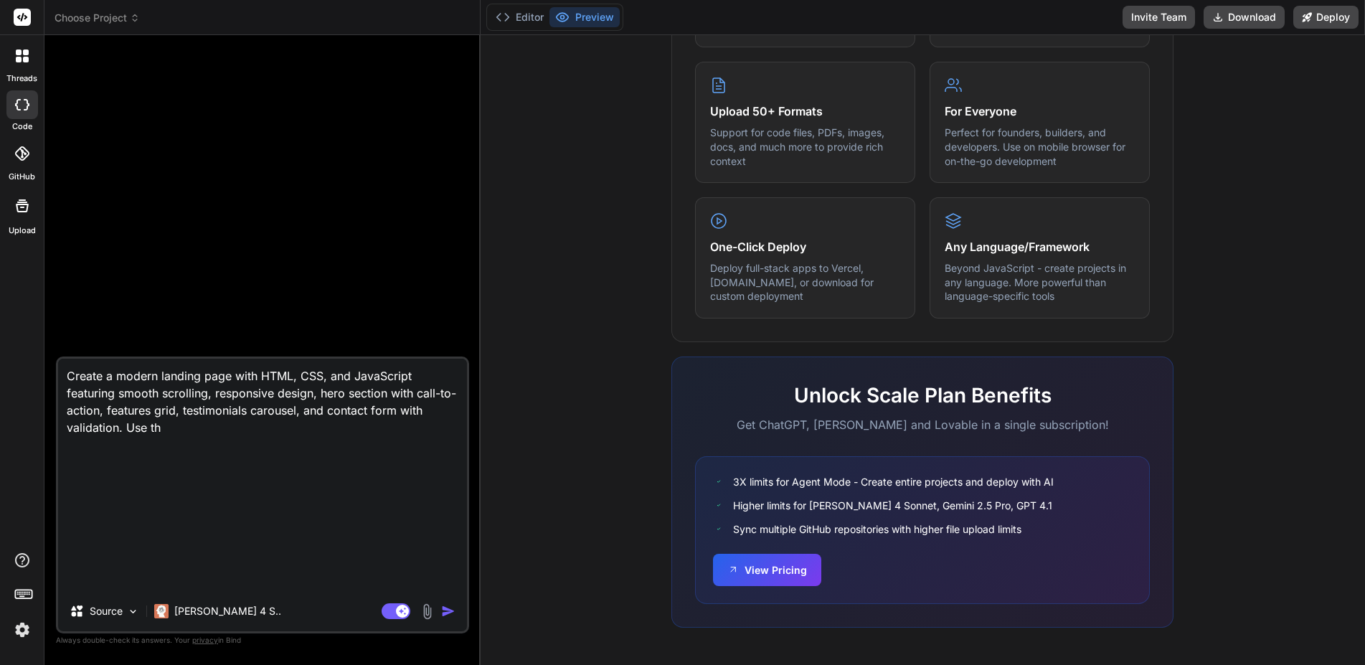
type textarea "Create a modern landing page with HTML, CSS, and JavaScript featuring smooth sc…"
type textarea "x"
type textarea "Create a modern landing page with HTML, CSS, and JavaScript featuring smooth sc…"
type textarea "x"
type textarea "Create a modern landing page with HTML, CSS, and JavaScript featuring smooth sc…"
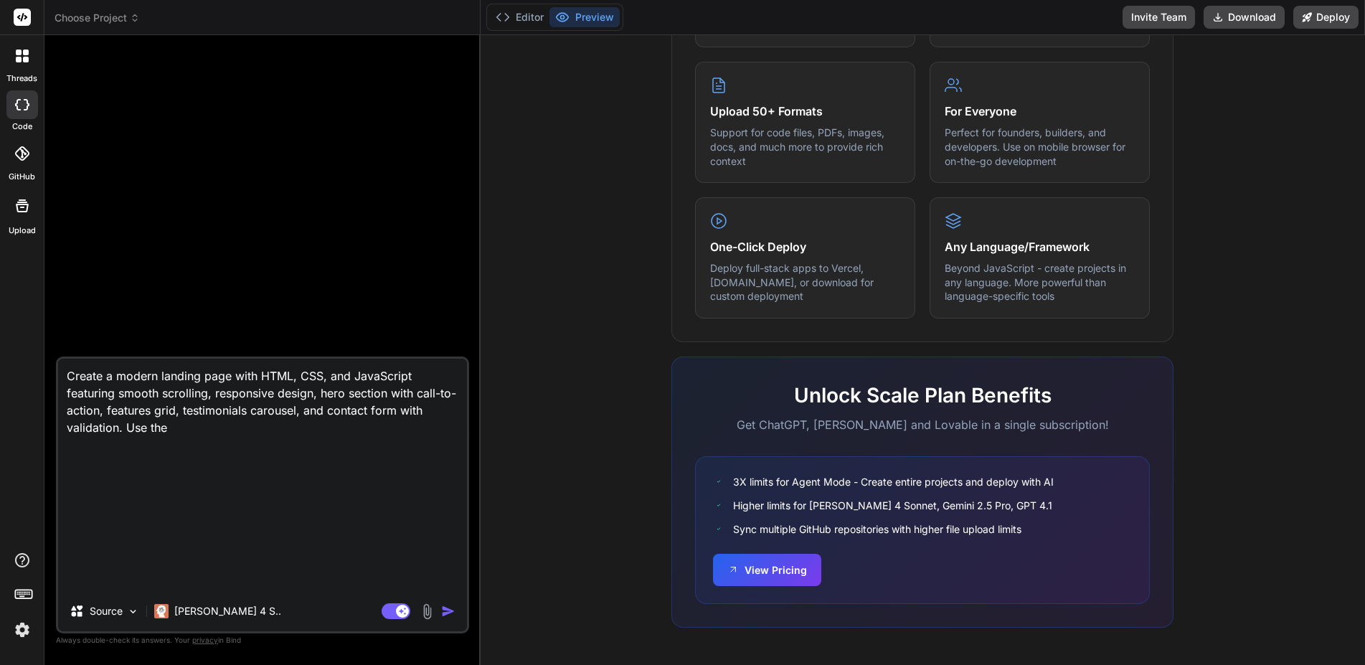
type textarea "x"
type textarea "Create a modern landing page with HTML, CSS, and JavaScript featuring smooth sc…"
type textarea "x"
type textarea "Create a modern landing page with HTML, CSS, and JavaScript featuring smooth sc…"
type textarea "x"
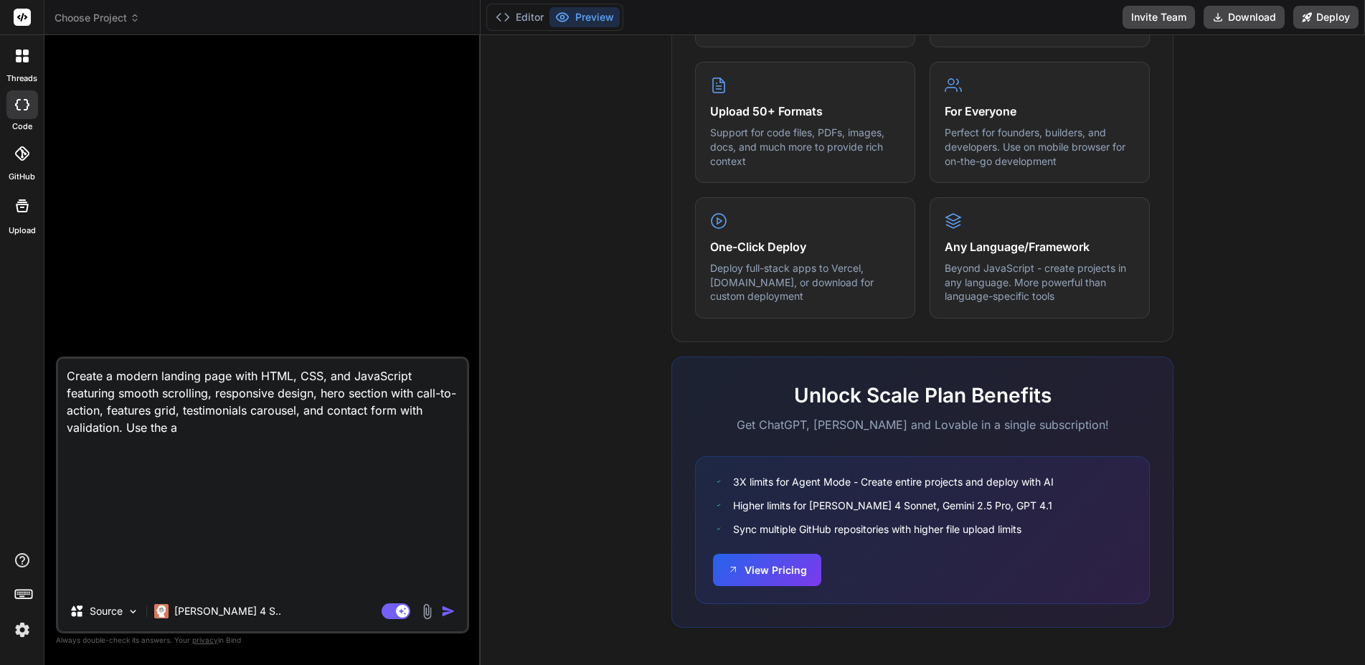
type textarea "Create a modern landing page with HTML, CSS, and JavaScript featuring smooth sc…"
type textarea "x"
type textarea "Create a modern landing page with HTML, CSS, and JavaScript featuring smooth sc…"
type textarea "x"
type textarea "Create a modern landing page with HTML, CSS, and JavaScript featuring smooth sc…"
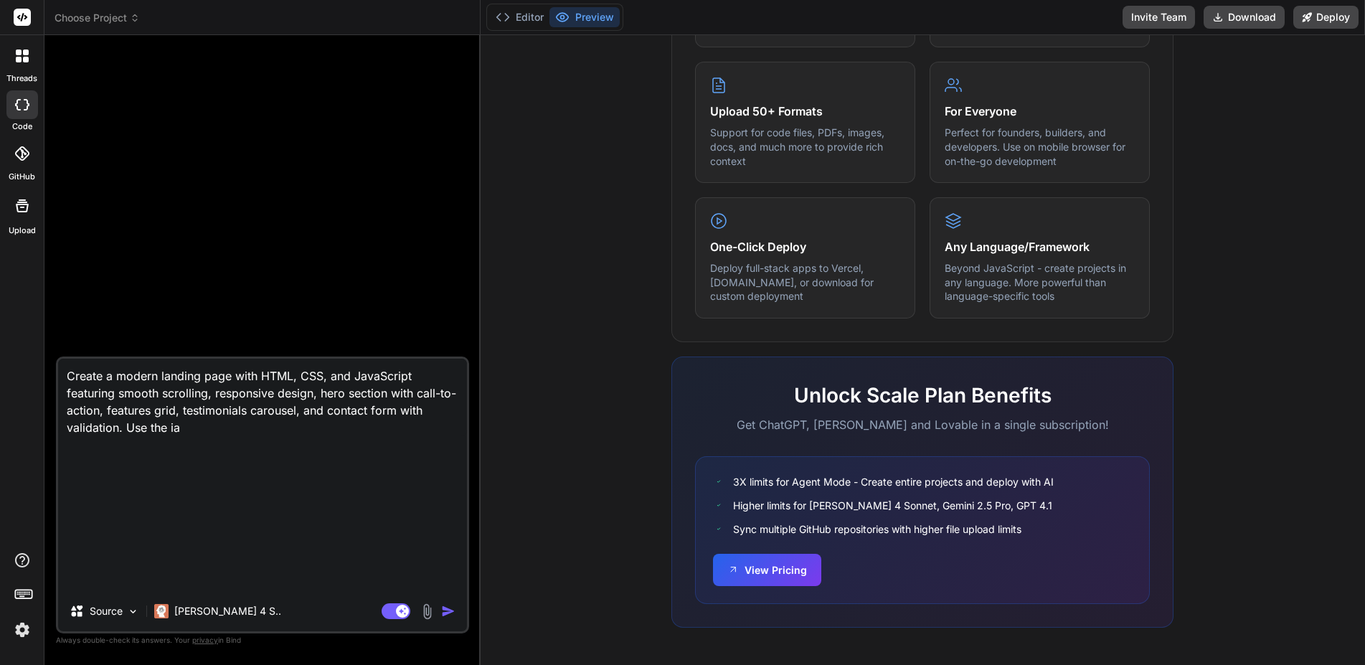
type textarea "x"
type textarea "Create a modern landing page with HTML, CSS, and JavaScript featuring smooth sc…"
type textarea "x"
type textarea "Create a modern landing page with HTML, CSS, and JavaScript featuring smooth sc…"
type textarea "x"
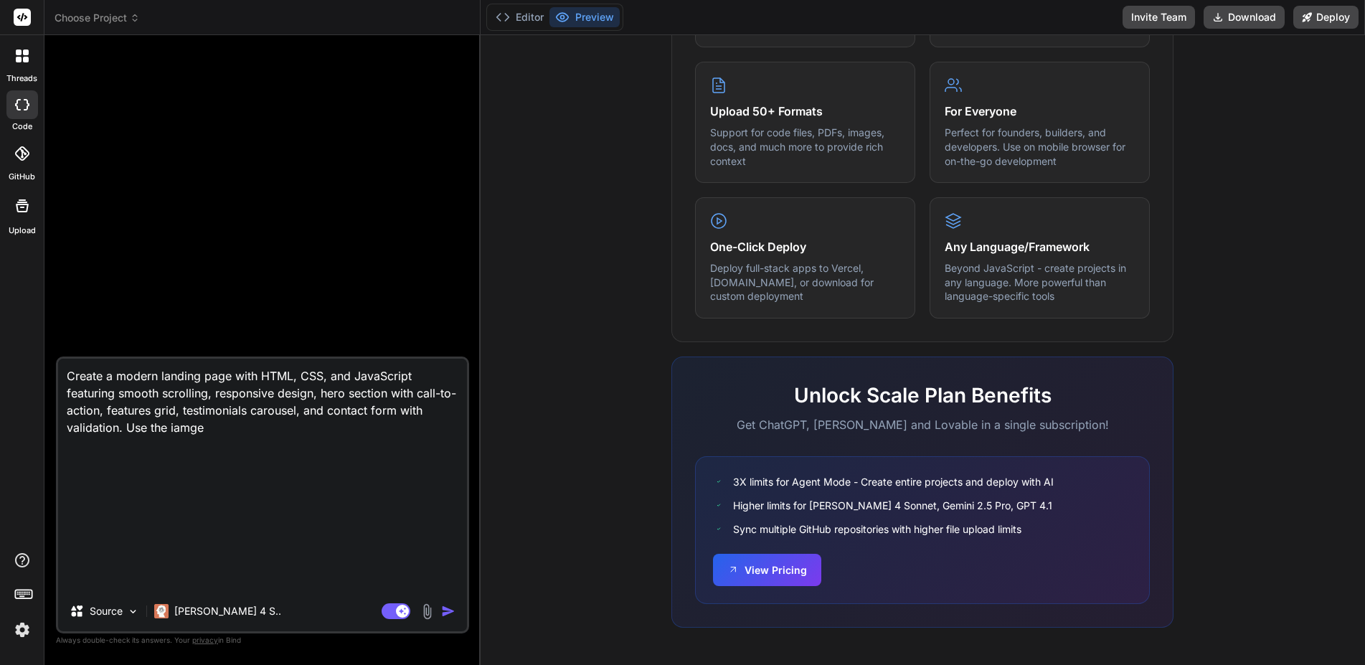
type textarea "Create a modern landing page with HTML, CSS, and JavaScript featuring smooth sc…"
type textarea "x"
type textarea "Create a modern landing page with HTML, CSS, and JavaScript featuring smooth sc…"
type textarea "x"
type textarea "Create a modern landing page with HTML, CSS, and JavaScript featuring smooth sc…"
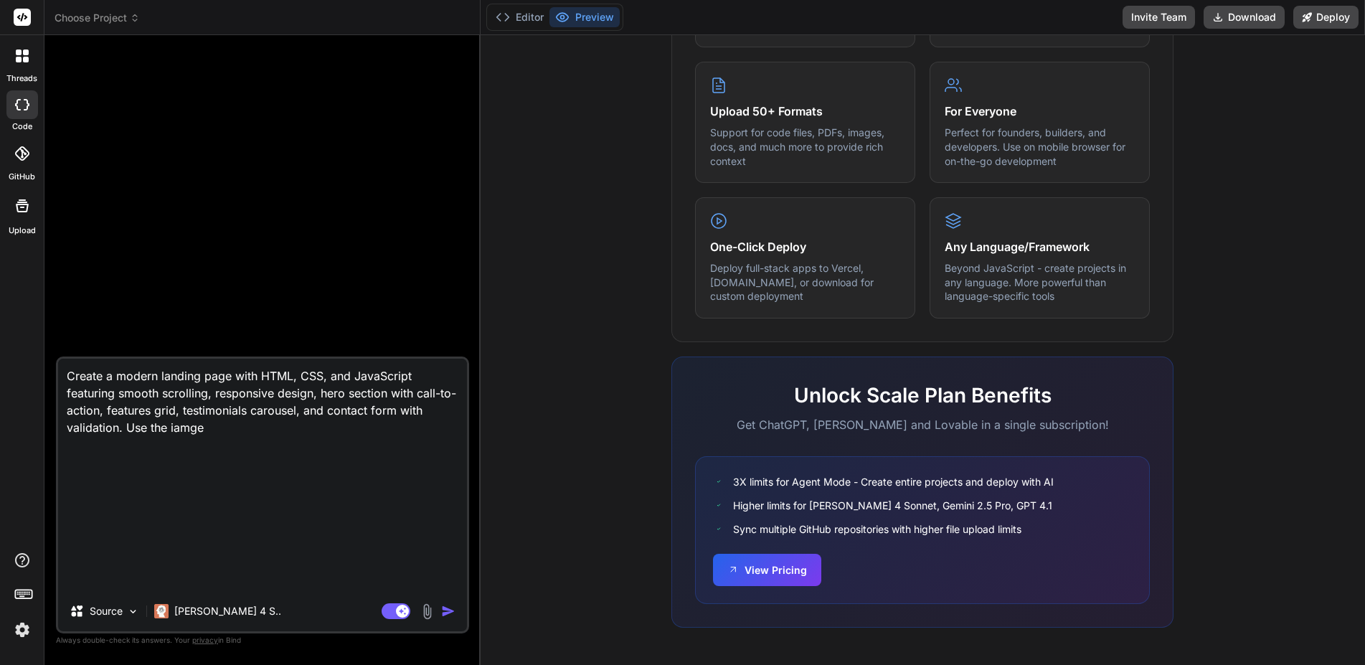
type textarea "x"
type textarea "Create a modern landing page with HTML, CSS, and JavaScript featuring smooth sc…"
type textarea "x"
type textarea "Create a modern landing page with HTML, CSS, and JavaScript featuring smooth sc…"
type textarea "x"
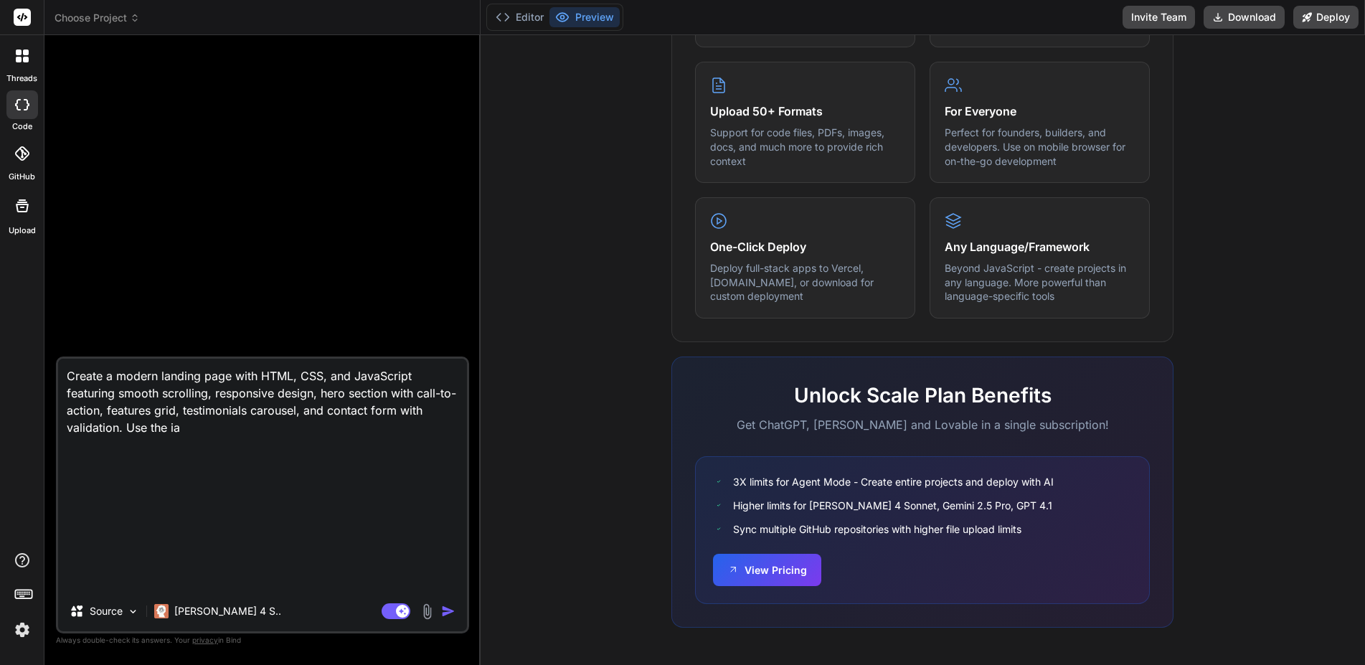
type textarea "Create a modern landing page with HTML, CSS, and JavaScript featuring smooth sc…"
type textarea "x"
type textarea "Create a modern landing page with HTML, CSS, and JavaScript featuring smooth sc…"
type textarea "x"
type textarea "Create a modern landing page with HTML, CSS, and JavaScript featuring smooth sc…"
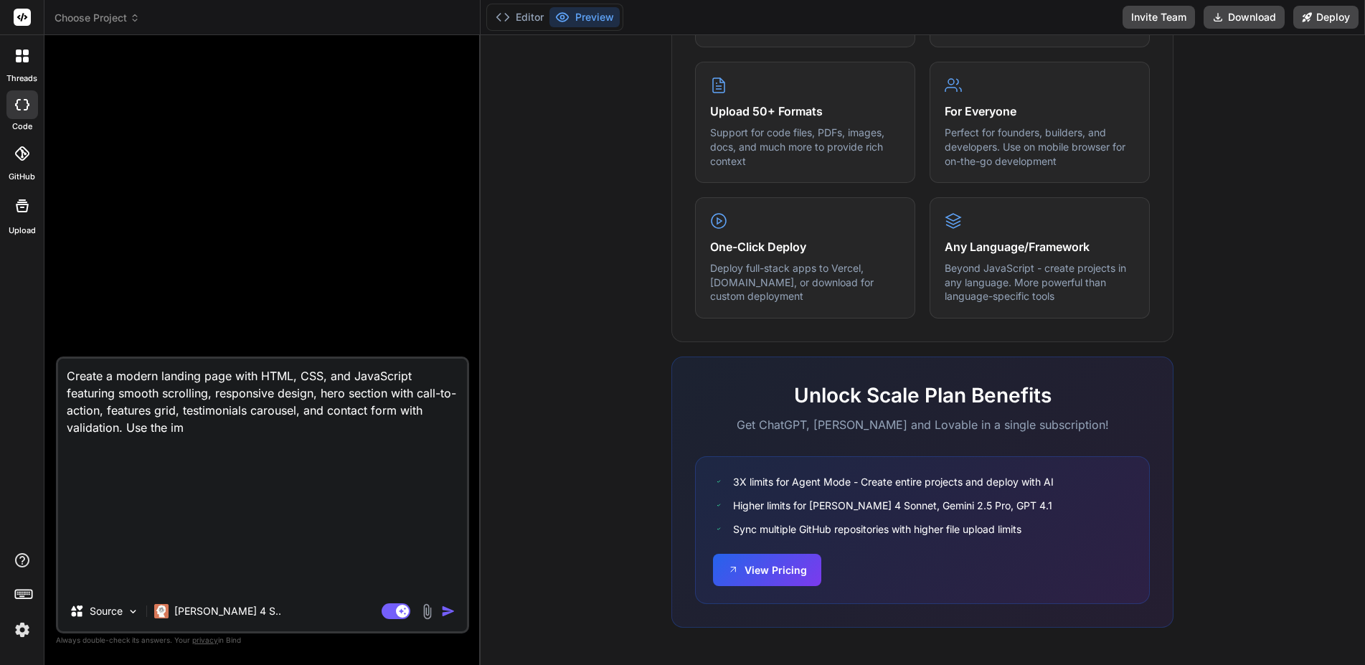
type textarea "x"
type textarea "Create a modern landing page with HTML, CSS, and JavaScript featuring smooth sc…"
type textarea "x"
type textarea "Create a modern landing page with HTML, CSS, and JavaScript featuring smooth sc…"
type textarea "x"
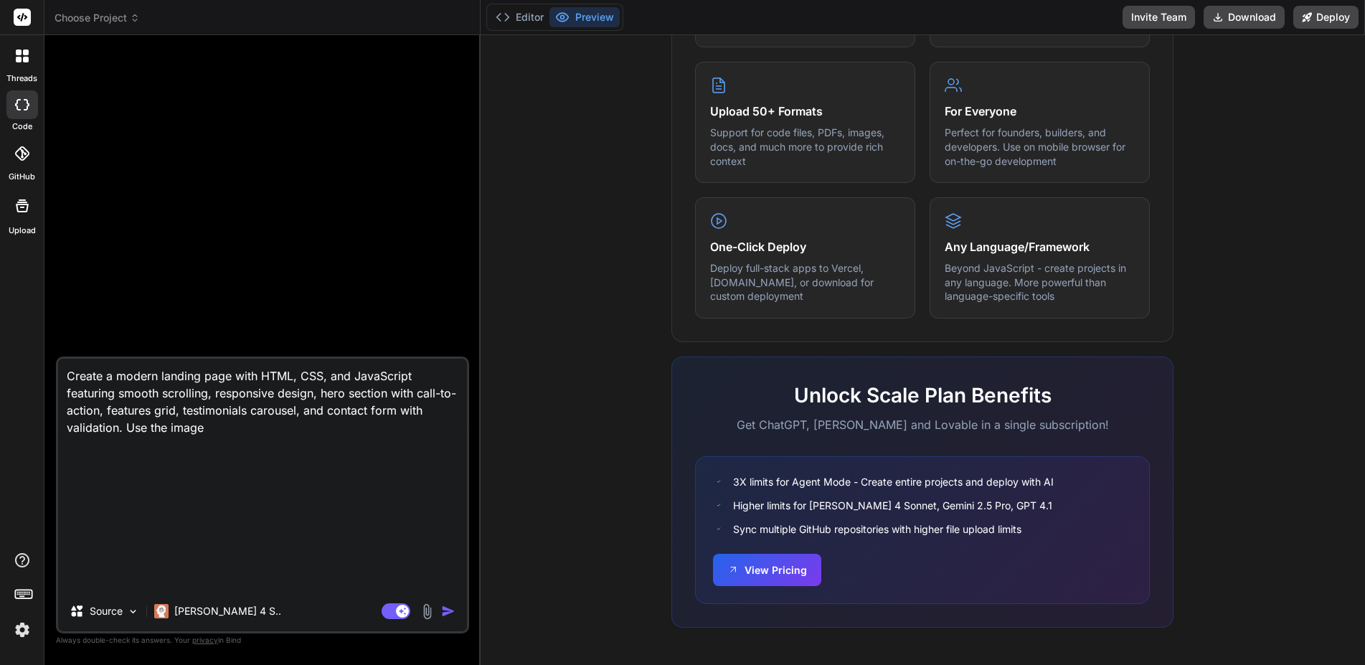
type textarea "Create a modern landing page with HTML, CSS, and JavaScript featuring smooth sc…"
type textarea "x"
type textarea "Create a modern landing page with HTML, CSS, and JavaScript featuring smooth sc…"
type textarea "x"
type textarea "Create a modern landing page with HTML, CSS, and JavaScript featuring smooth sc…"
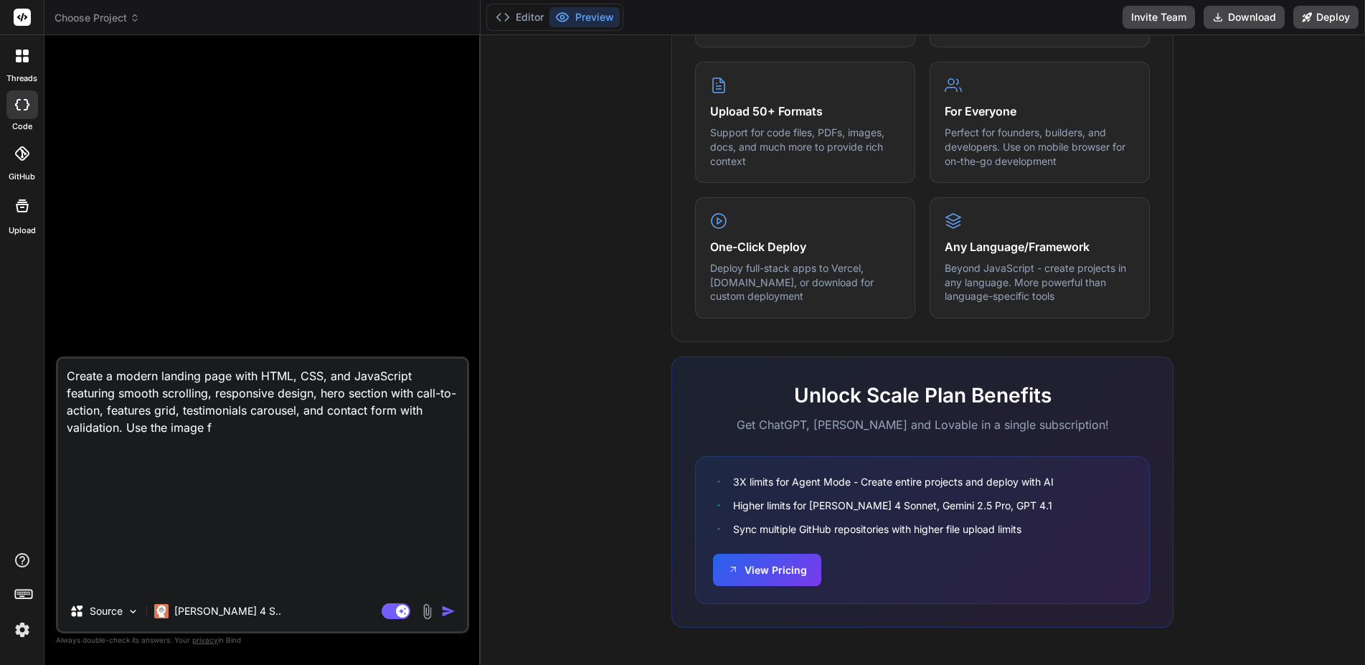
type textarea "x"
type textarea "Create a modern landing page with HTML, CSS, and JavaScript featuring smooth sc…"
type textarea "x"
type textarea "Create a modern landing page with HTML, CSS, and JavaScript featuring smooth sc…"
type textarea "x"
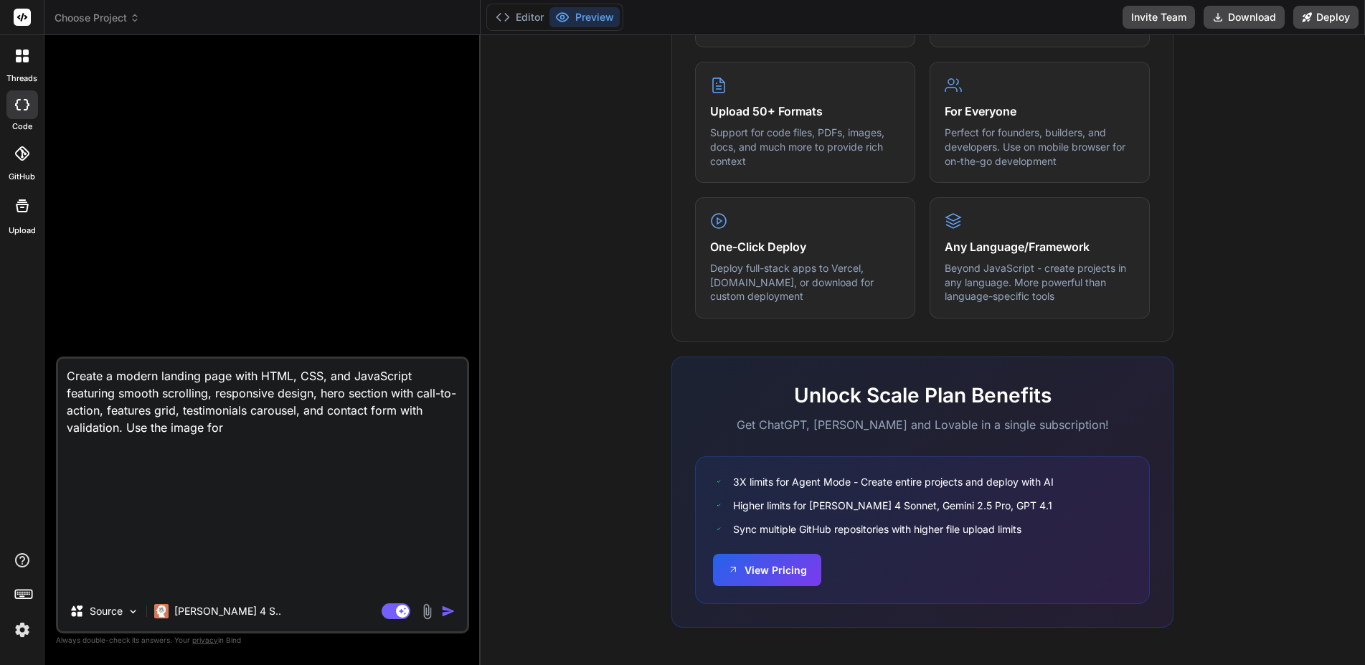
type textarea "Create a modern landing page with HTML, CSS, and JavaScript featuring smooth sc…"
type textarea "x"
type textarea "Create a modern landing page with HTML, CSS, and JavaScript featuring smooth sc…"
type textarea "x"
type textarea "Create a modern landing page with HTML, CSS, and JavaScript featuring smooth sc…"
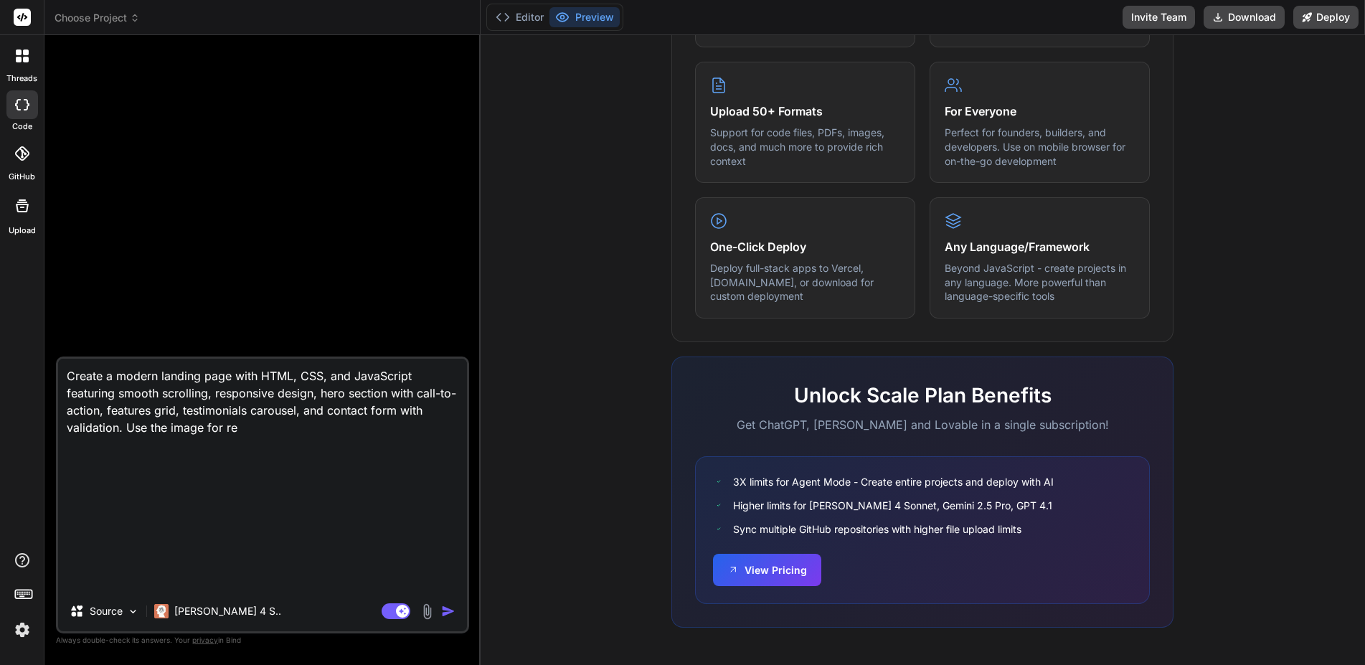
type textarea "x"
type textarea "Create a modern landing page with HTML, CSS, and JavaScript featuring smooth sc…"
type textarea "x"
type textarea "Create a modern landing page with HTML, CSS, and JavaScript featuring smooth sc…"
type textarea "x"
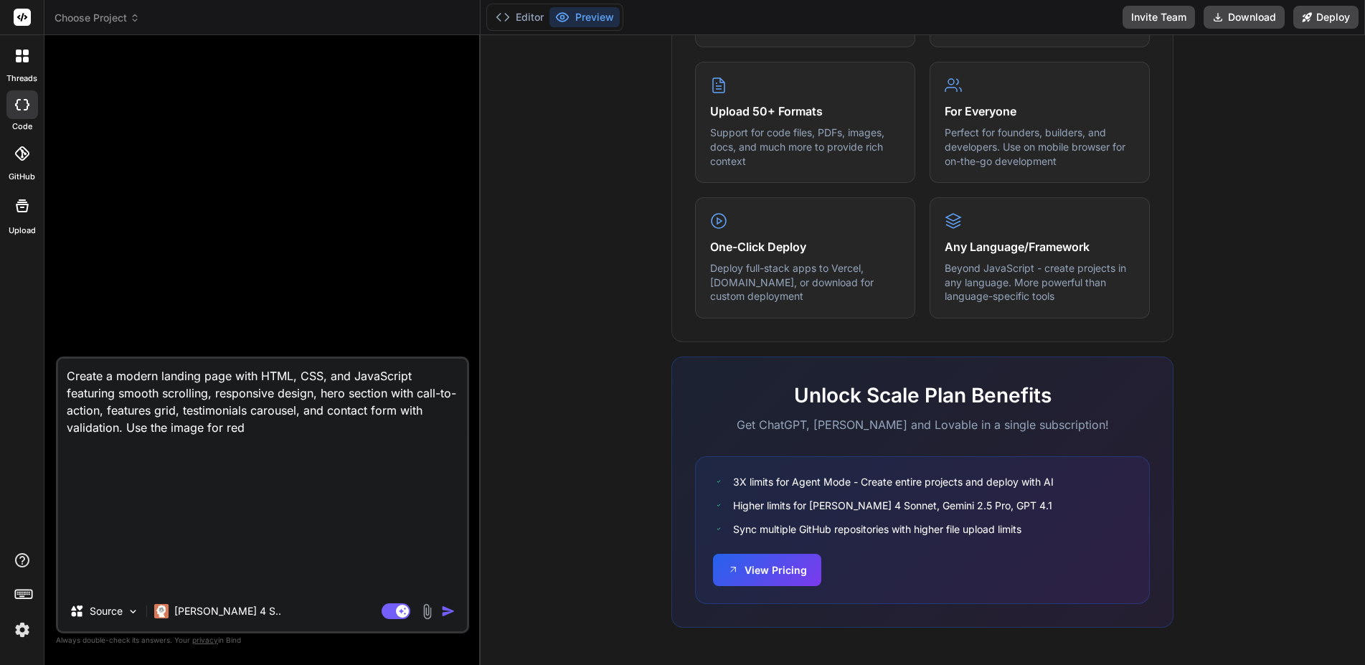
type textarea "Create a modern landing page with HTML, CSS, and JavaScript featuring smooth sc…"
type textarea "x"
type textarea "Create a modern landing page with HTML, CSS, and JavaScript featuring smooth sc…"
type textarea "x"
type textarea "Create a modern landing page with HTML, CSS, and JavaScript featuring smooth sc…"
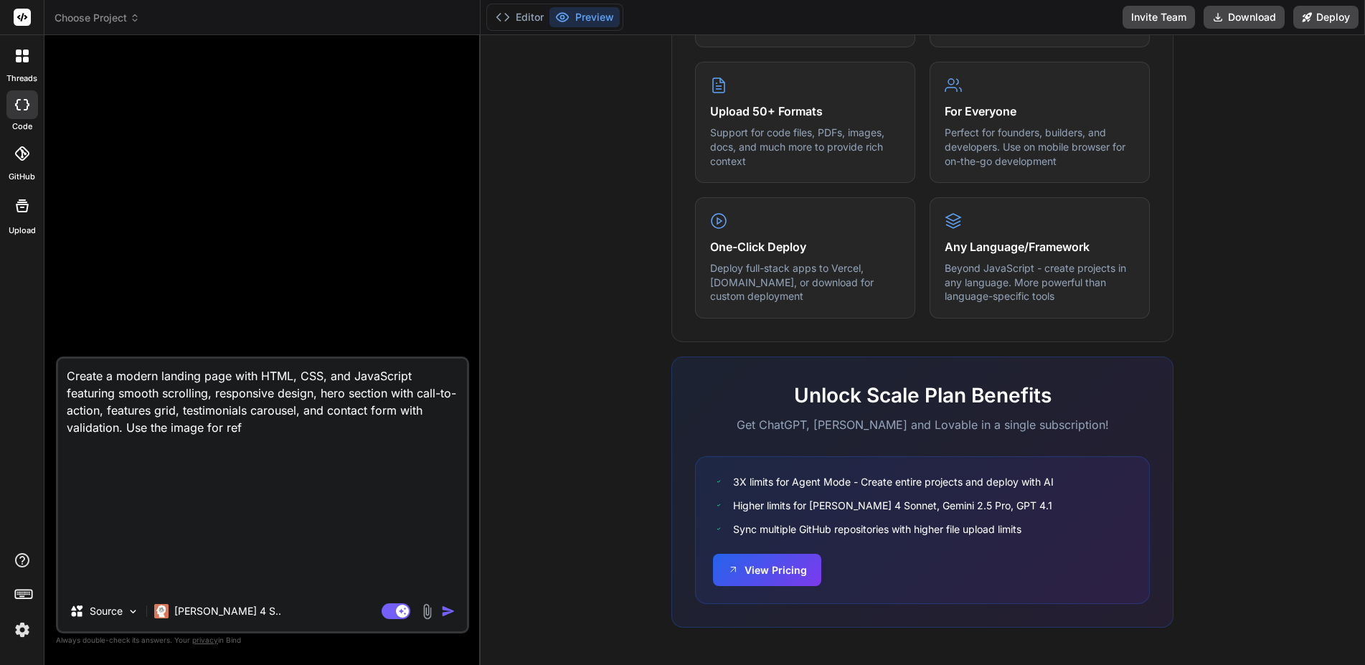
type textarea "x"
type textarea "Create a modern landing page with HTML, CSS, and JavaScript featuring smooth sc…"
type textarea "x"
type textarea "Create a modern landing page with HTML, CSS, and JavaScript featuring smooth sc…"
type textarea "x"
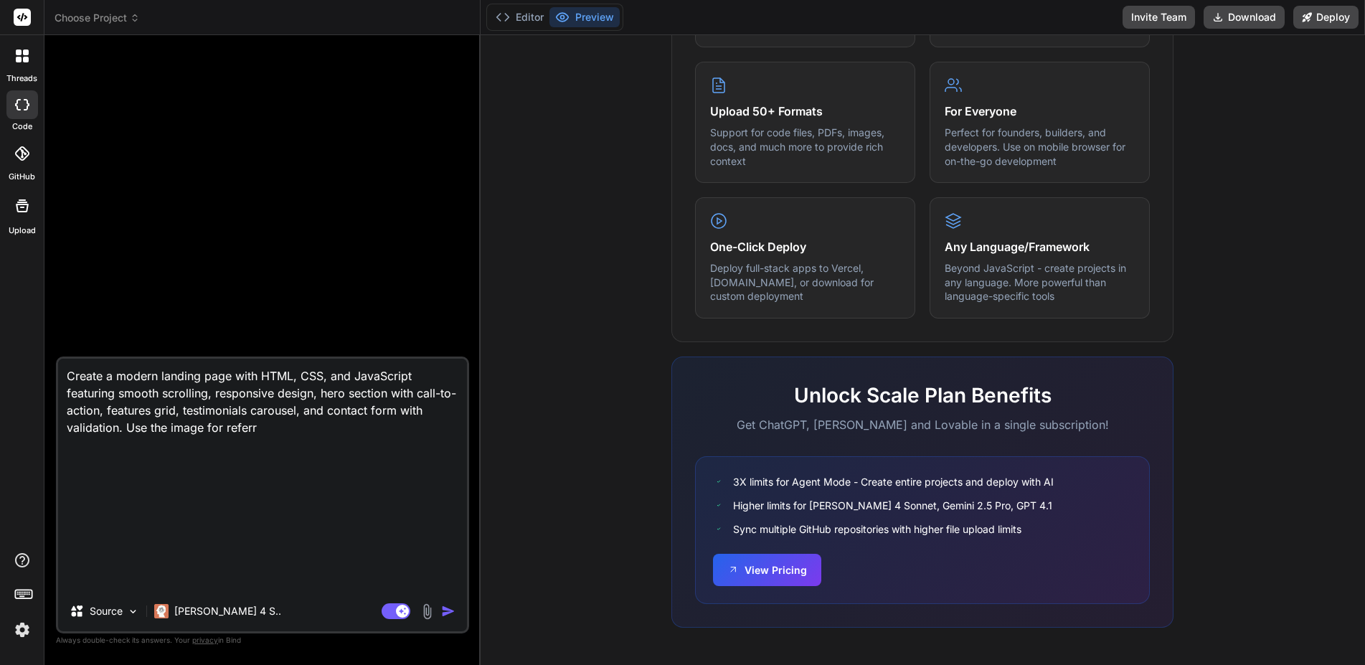
type textarea "Create a modern landing page with HTML, CSS, and JavaScript featuring smooth sc…"
type textarea "x"
type textarea "Create a modern landing page with HTML, CSS, and JavaScript featuring smooth sc…"
type textarea "x"
type textarea "Create a modern landing page with HTML, CSS, and JavaScript featuring smooth sc…"
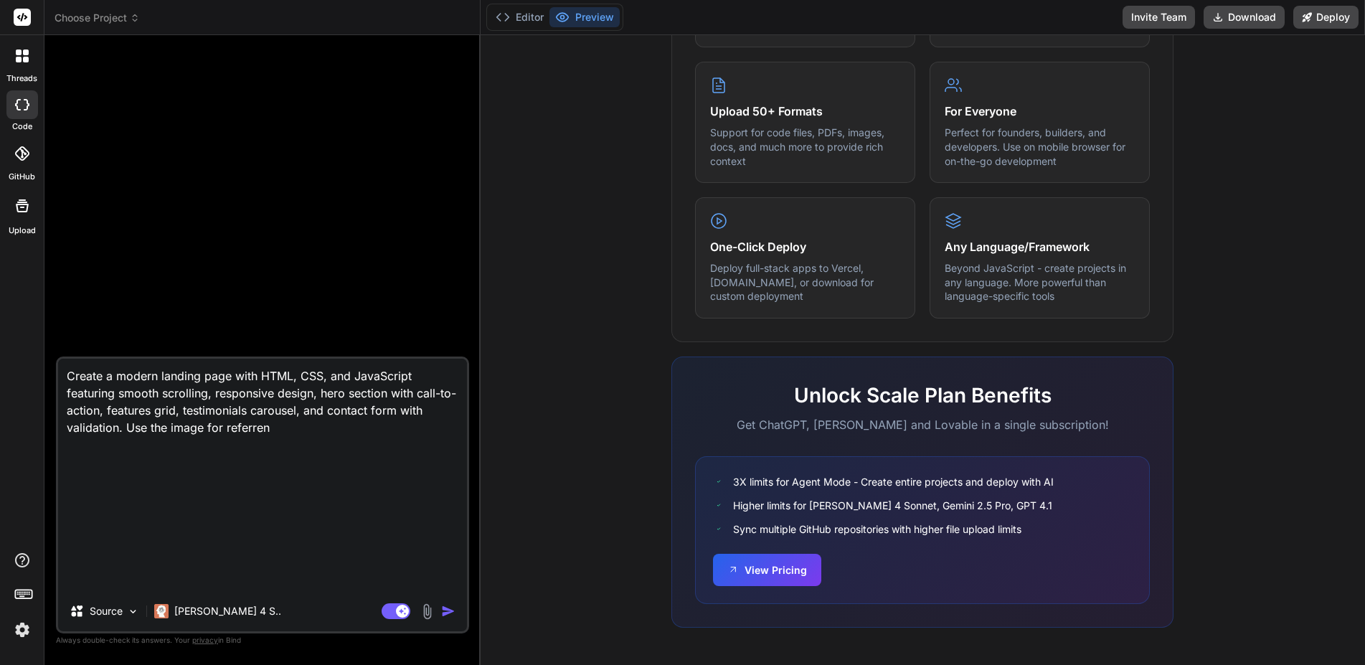
type textarea "x"
type textarea "Create a modern landing page with HTML, CSS, and JavaScript featuring smooth sc…"
type textarea "x"
type textarea "Create a modern landing page with HTML, CSS, and JavaScript featuring smooth sc…"
type textarea "x"
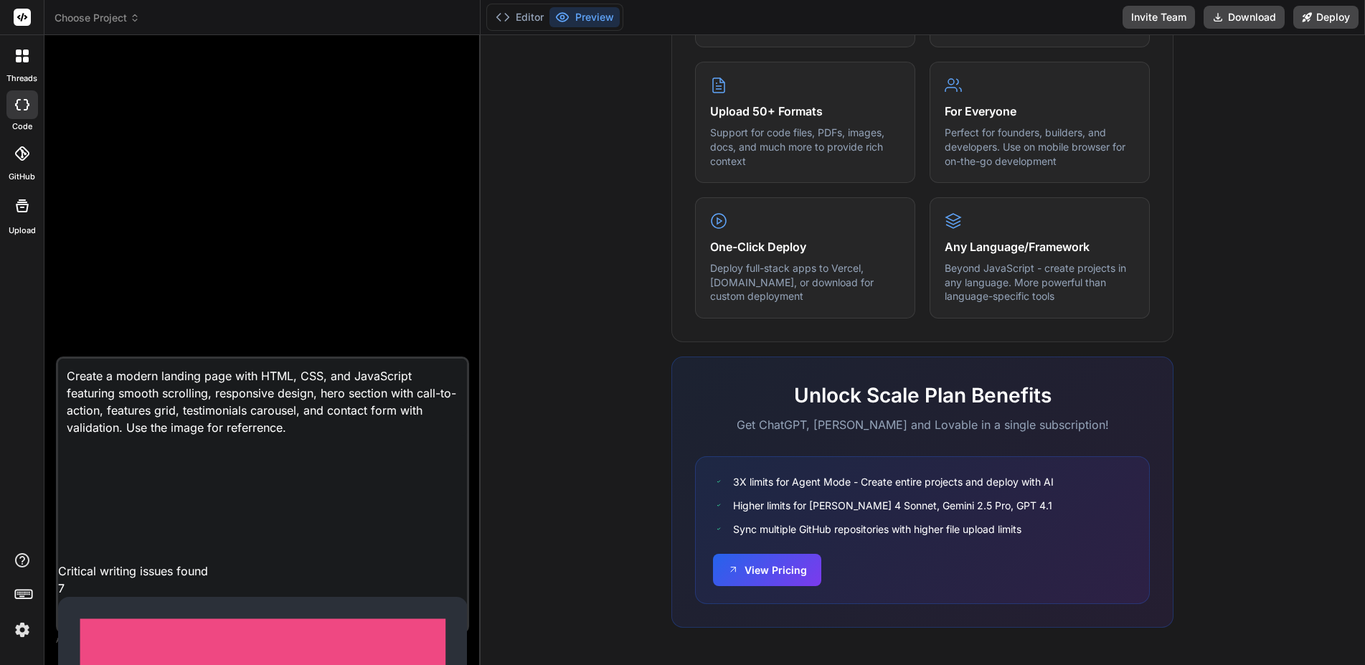
type textarea "Create a modern landing page with HTML, CSS, and JavaScript featuring smooth sc…"
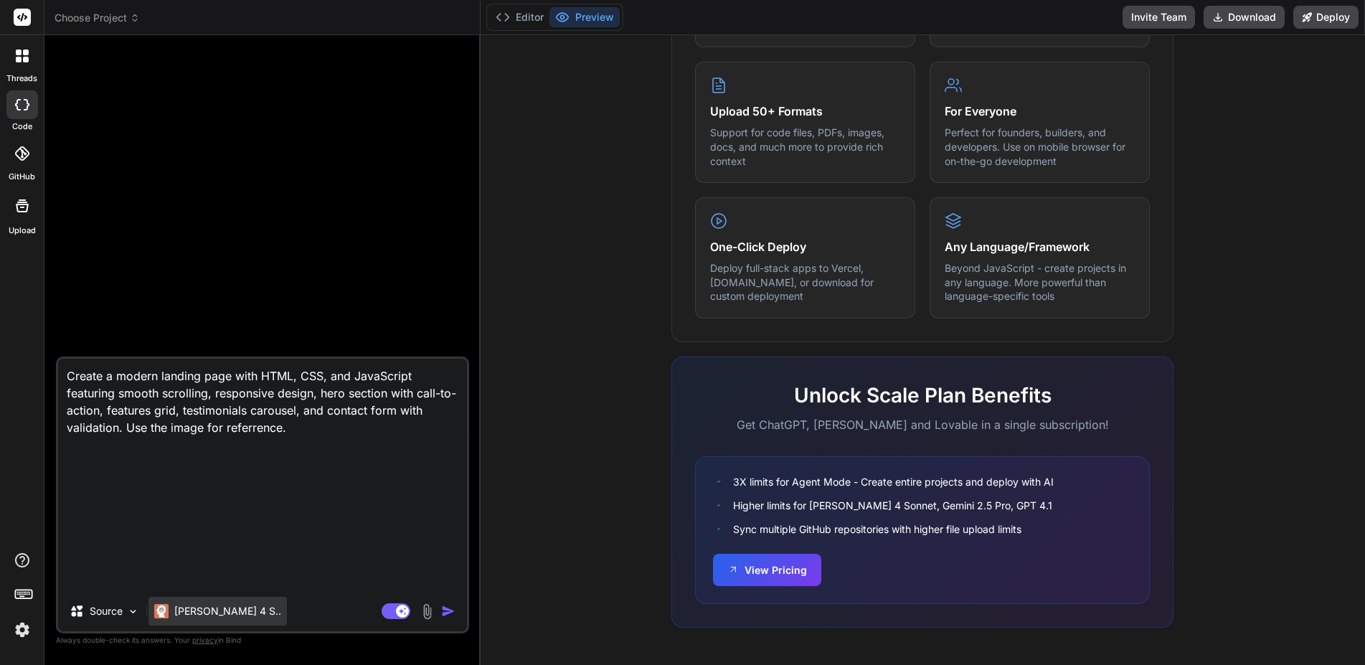
click at [212, 607] on p "[PERSON_NAME] 4 S.." at bounding box center [227, 611] width 107 height 14
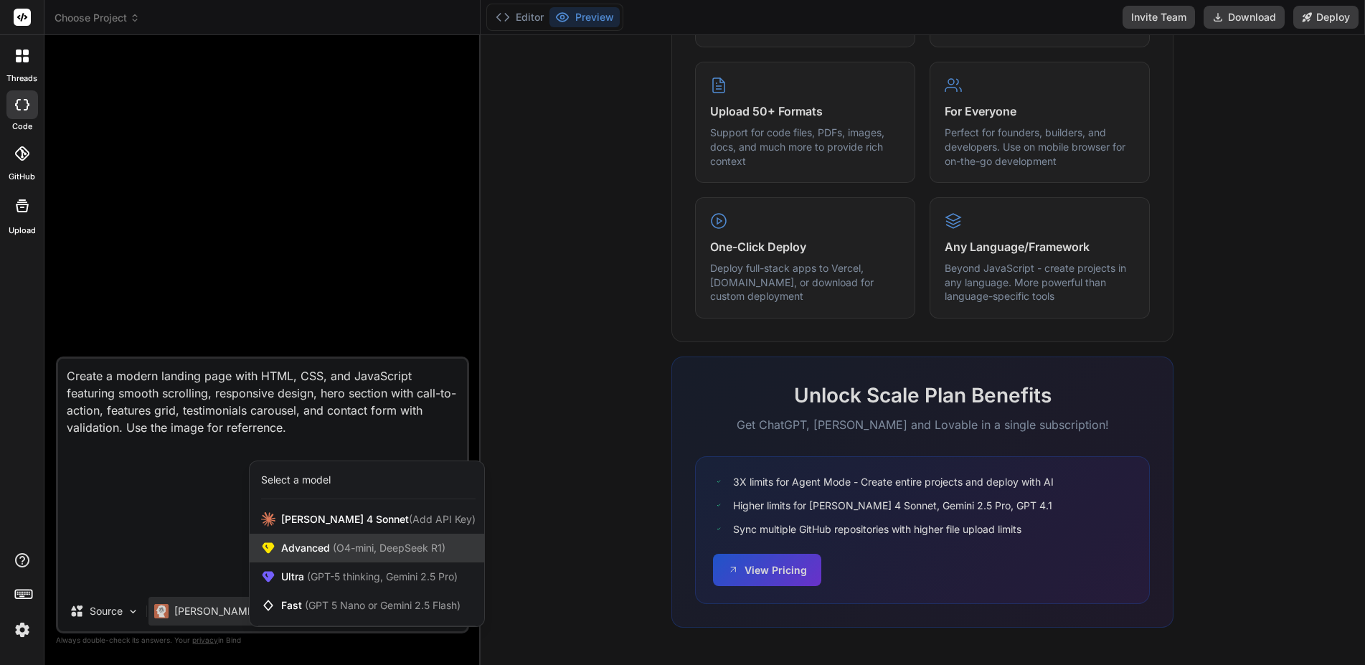
click at [356, 551] on span "(O4-mini, DeepSeek R1)" at bounding box center [387, 547] width 115 height 12
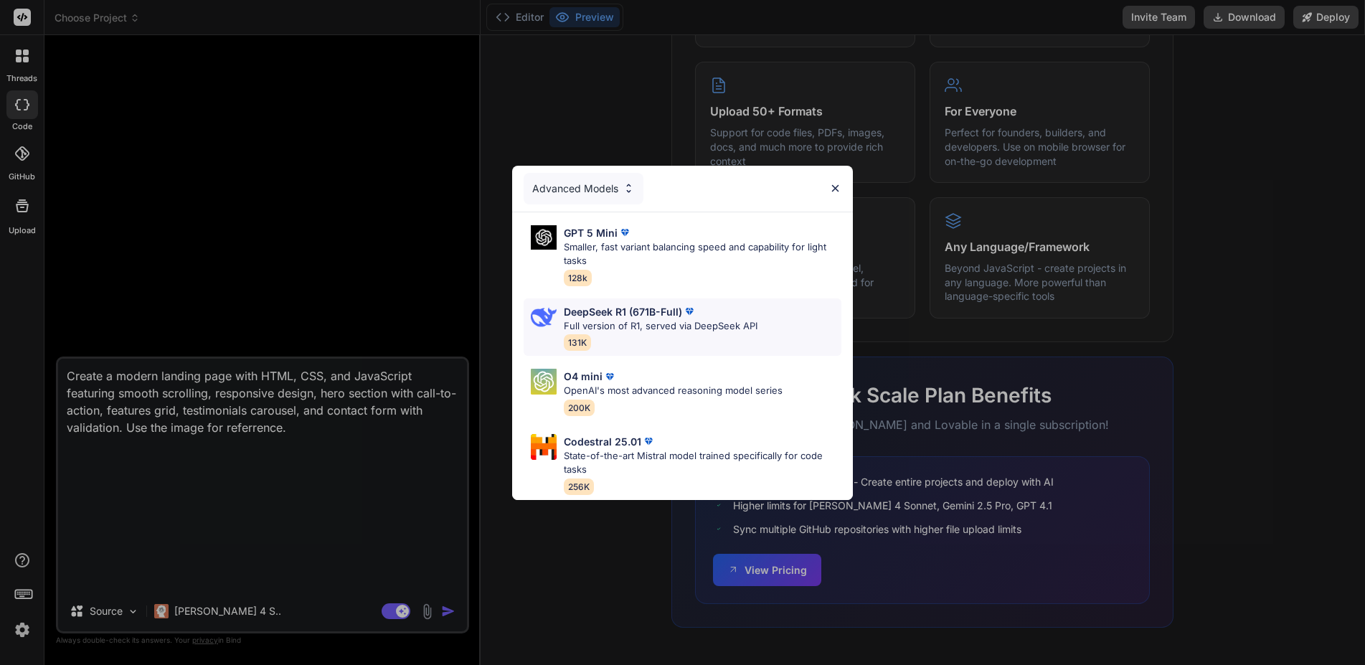
click at [652, 325] on p "Full version of R1, served via DeepSeek API" at bounding box center [661, 326] width 194 height 14
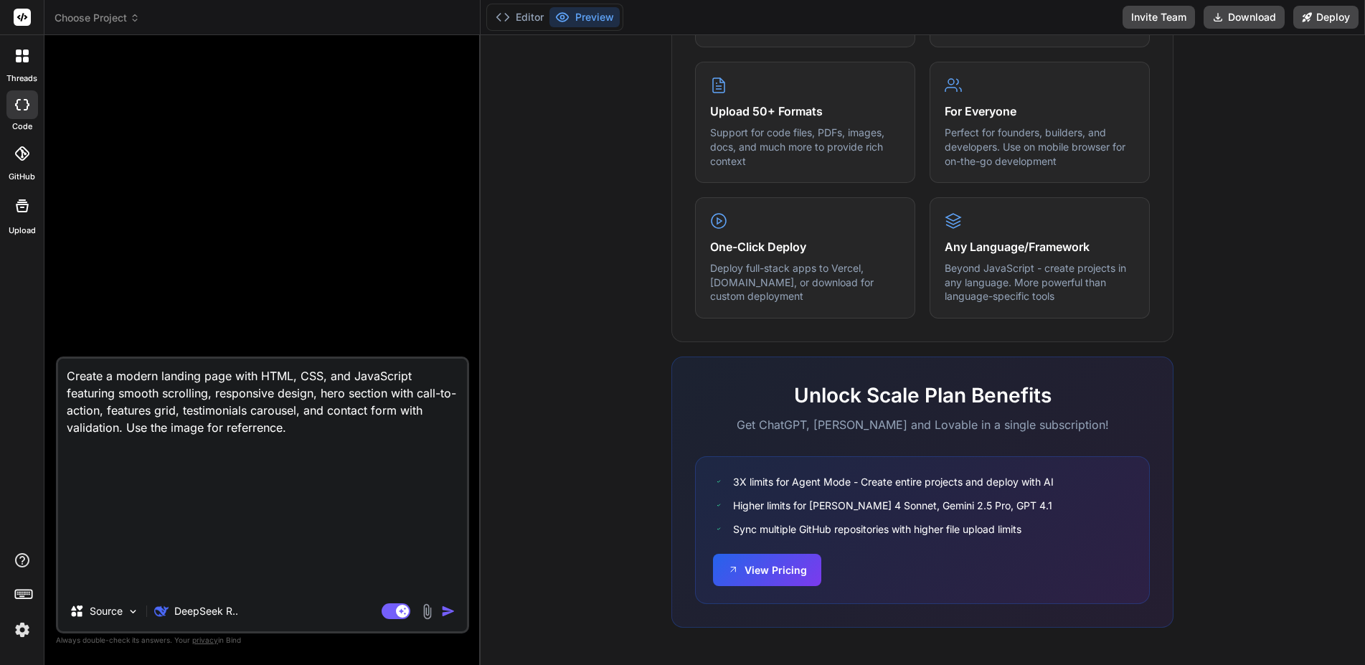
click at [427, 617] on img at bounding box center [427, 611] width 16 height 16
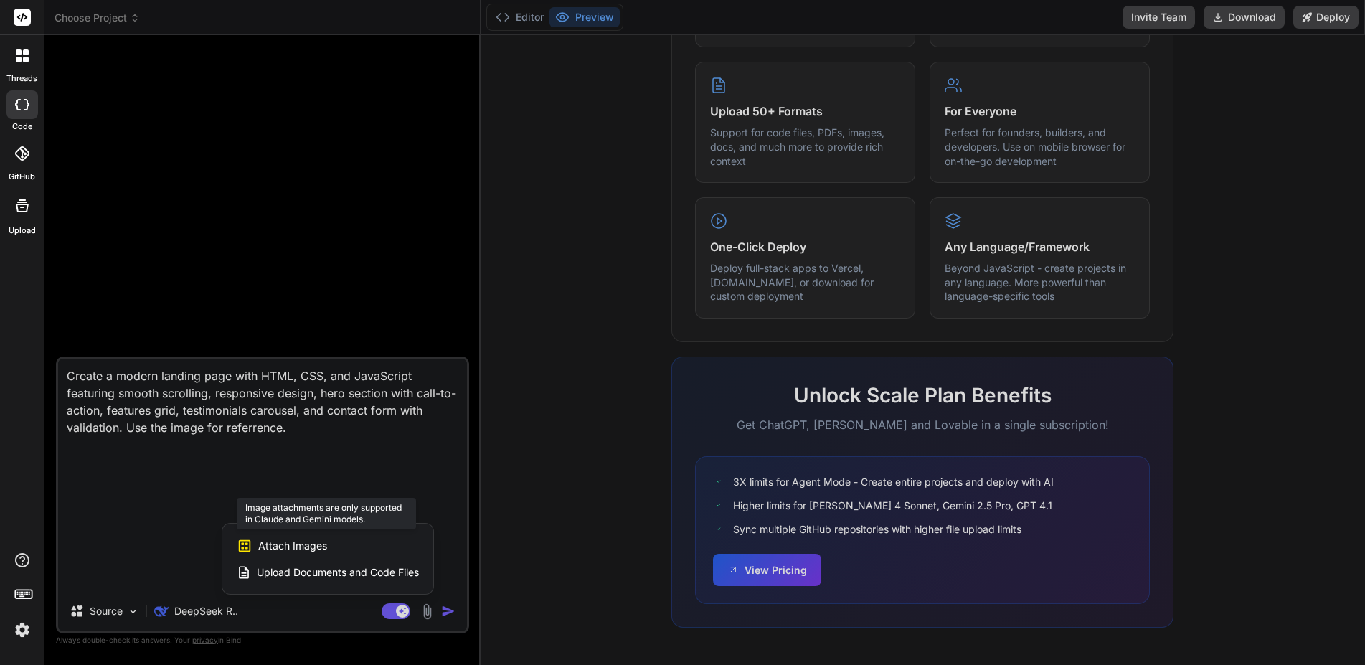
click at [356, 546] on div "Attach Images Image attachments are only supported in Claude and Gemini models." at bounding box center [328, 545] width 182 height 27
click at [283, 536] on div "Attach Images Image attachments are only supported in Claude and Gemini models." at bounding box center [328, 545] width 182 height 27
click at [298, 542] on span "Attach Images" at bounding box center [292, 546] width 69 height 14
click at [288, 547] on span "Attach Images" at bounding box center [292, 546] width 69 height 14
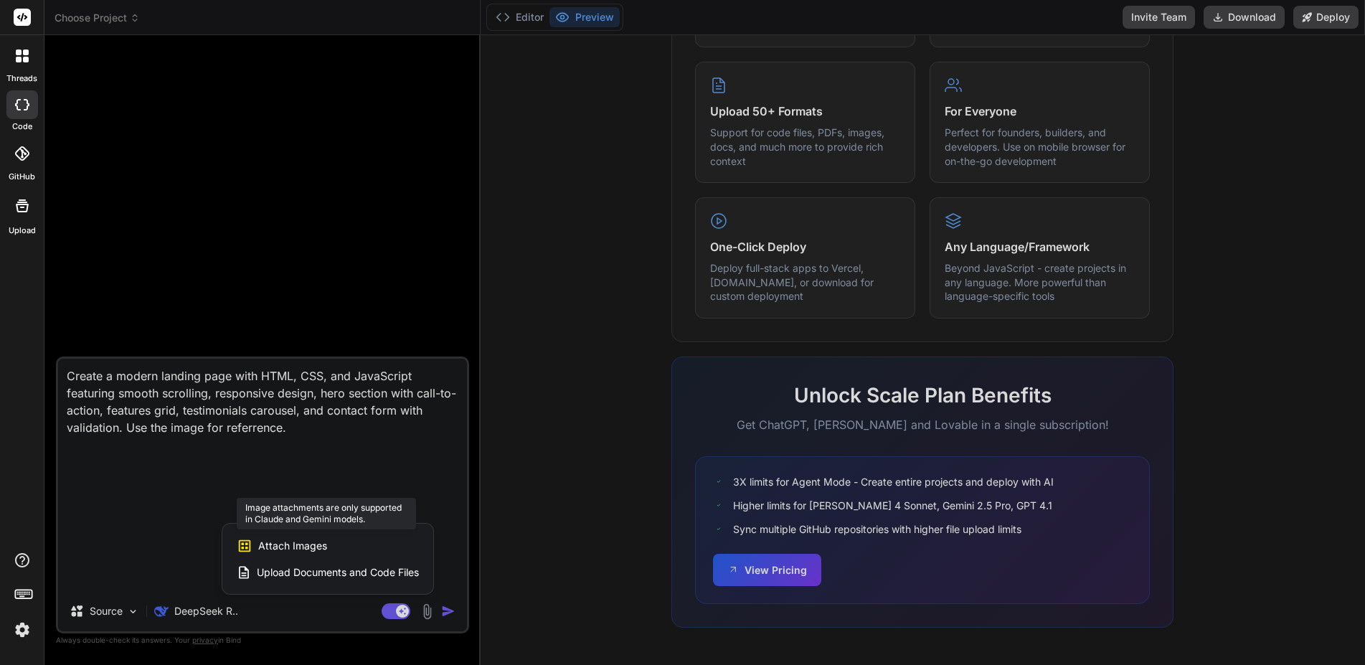
click at [288, 547] on span "Attach Images" at bounding box center [292, 546] width 69 height 14
click at [516, 18] on div at bounding box center [682, 332] width 1365 height 665
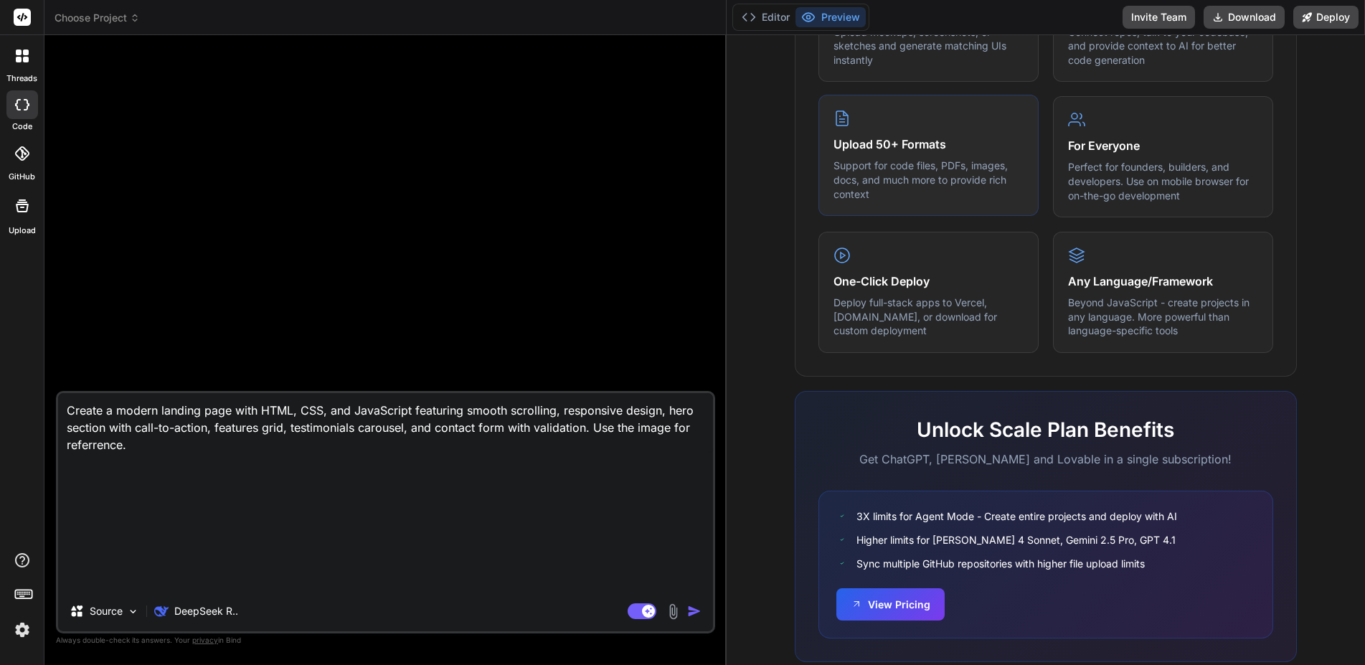
scroll to position [749, 0]
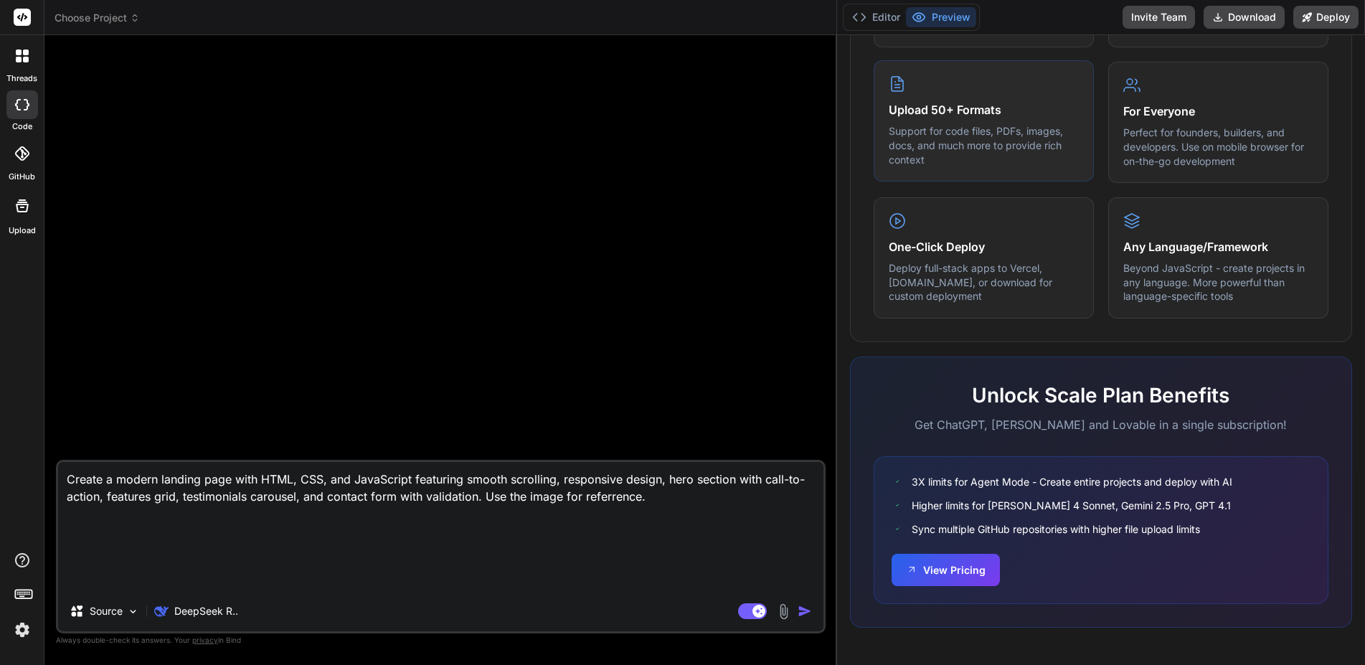
drag, startPoint x: 479, startPoint y: 132, endPoint x: 1018, endPoint y: 125, distance: 539.3
click at [1018, 125] on div "Choose Project Created with Pixso. Bind AI Web Search Created with Pixso. Code …" at bounding box center [704, 332] width 1320 height 665
click at [782, 611] on img at bounding box center [783, 611] width 16 height 16
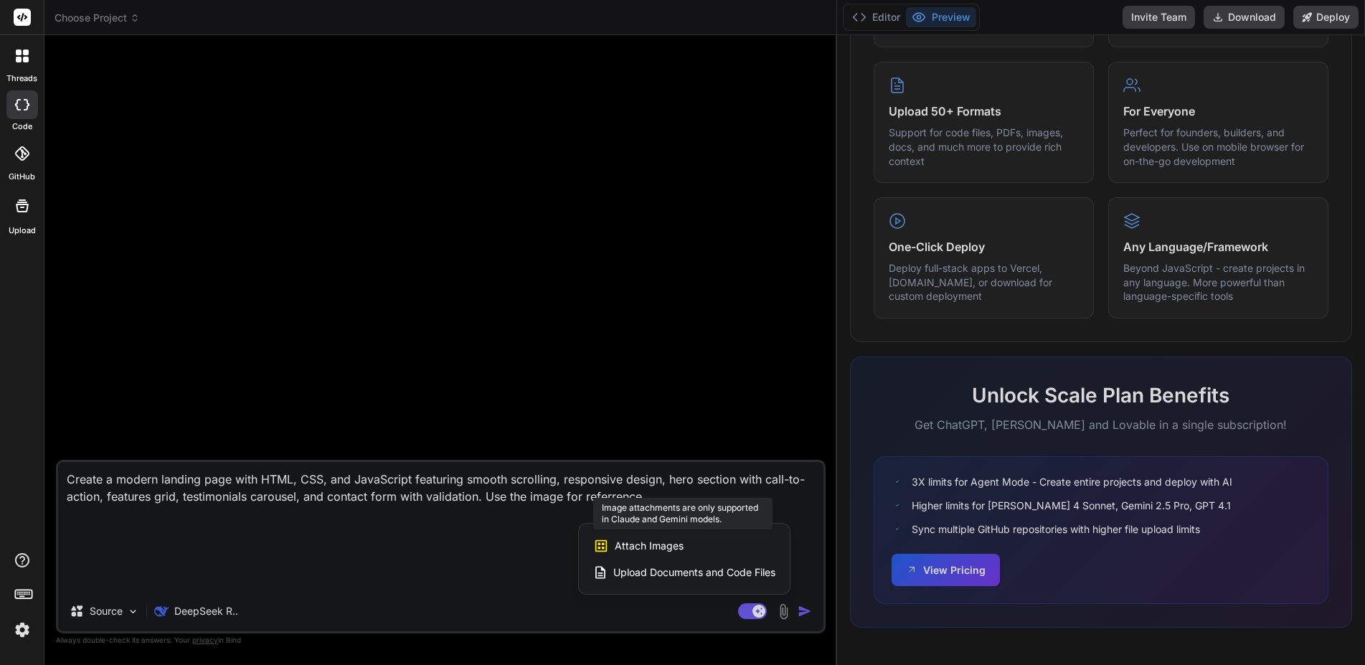
click at [653, 553] on div "Attach Images Image attachments are only supported in Claude and Gemini models." at bounding box center [684, 545] width 182 height 27
click at [133, 613] on div at bounding box center [682, 332] width 1365 height 665
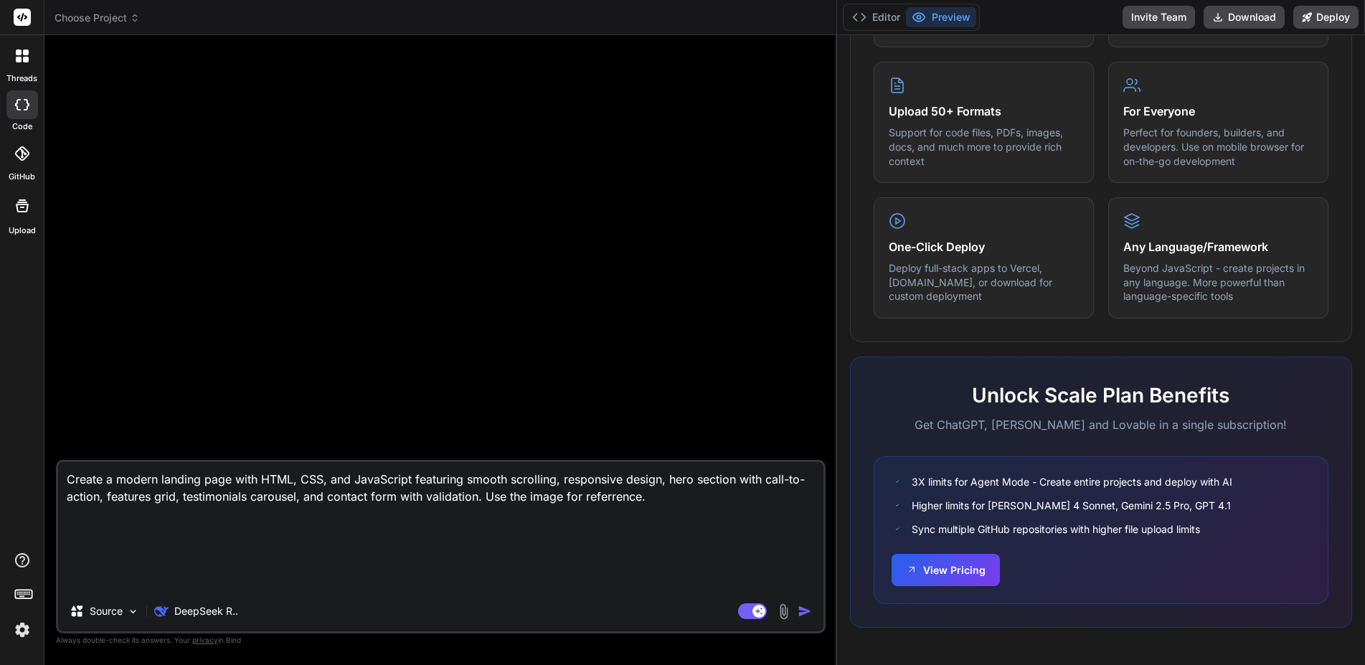
click at [133, 613] on img at bounding box center [133, 611] width 12 height 12
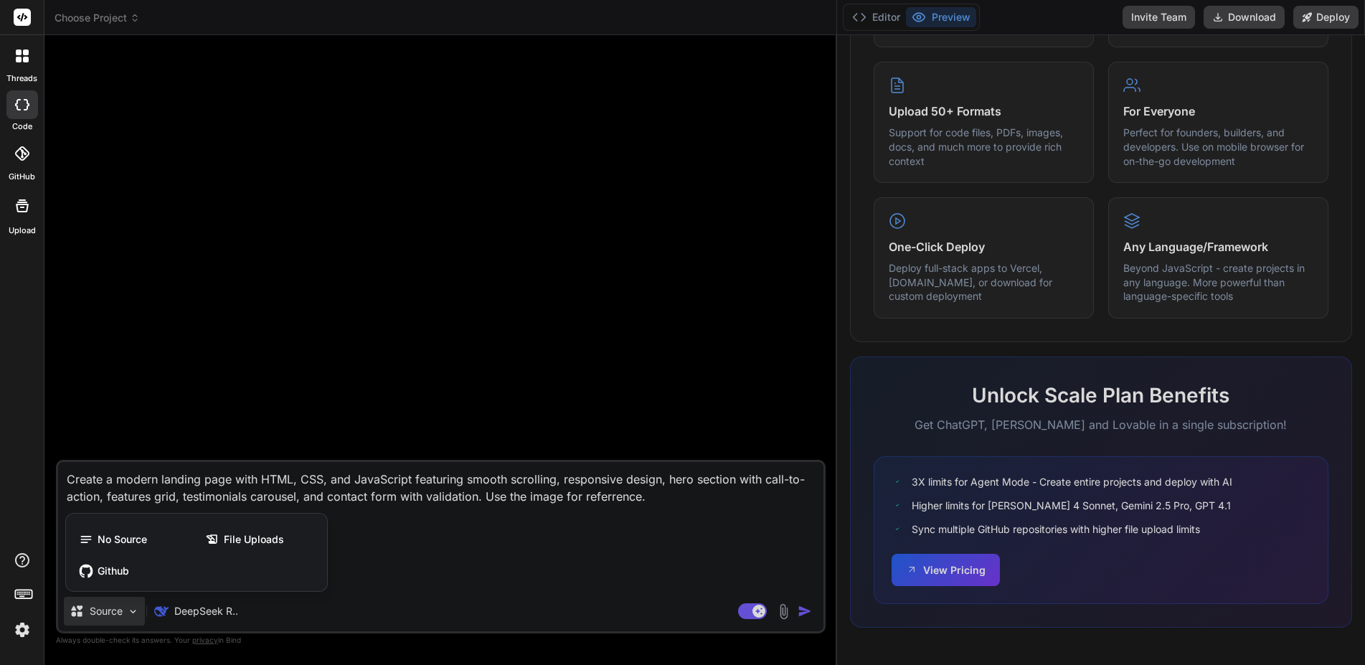
click at [133, 613] on div at bounding box center [682, 332] width 1365 height 665
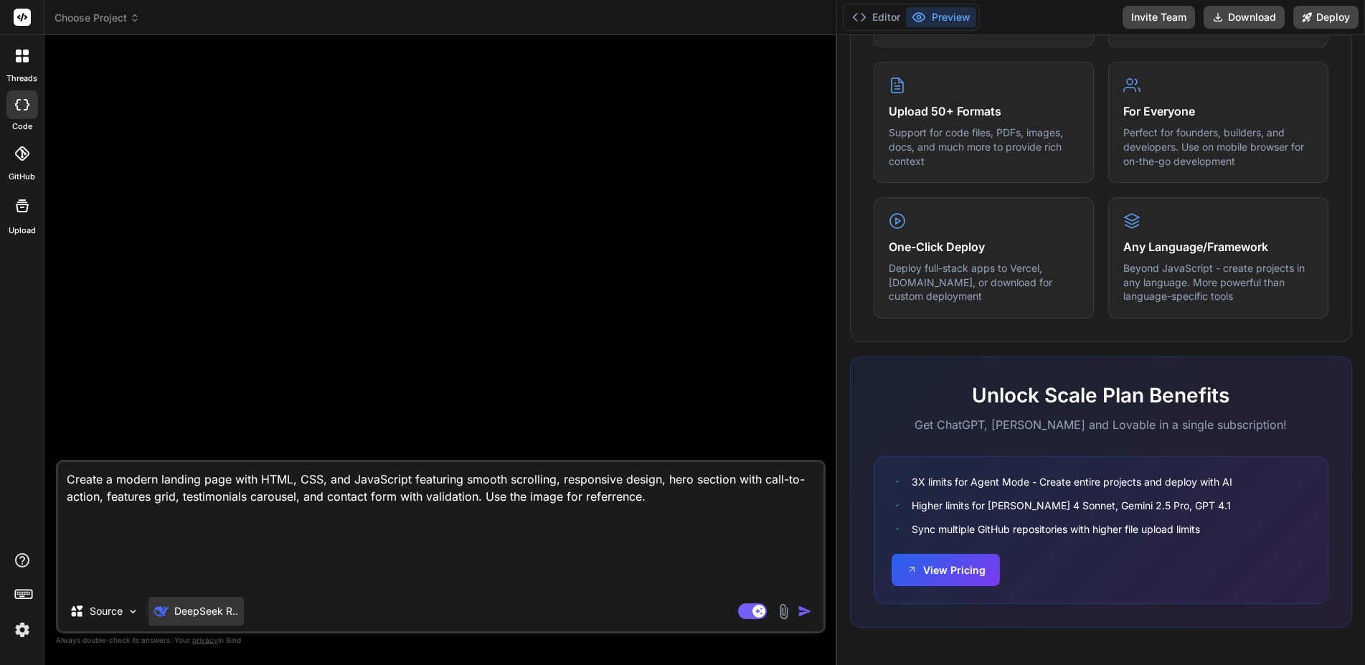
click at [201, 611] on p "DeepSeek R.." at bounding box center [206, 611] width 64 height 14
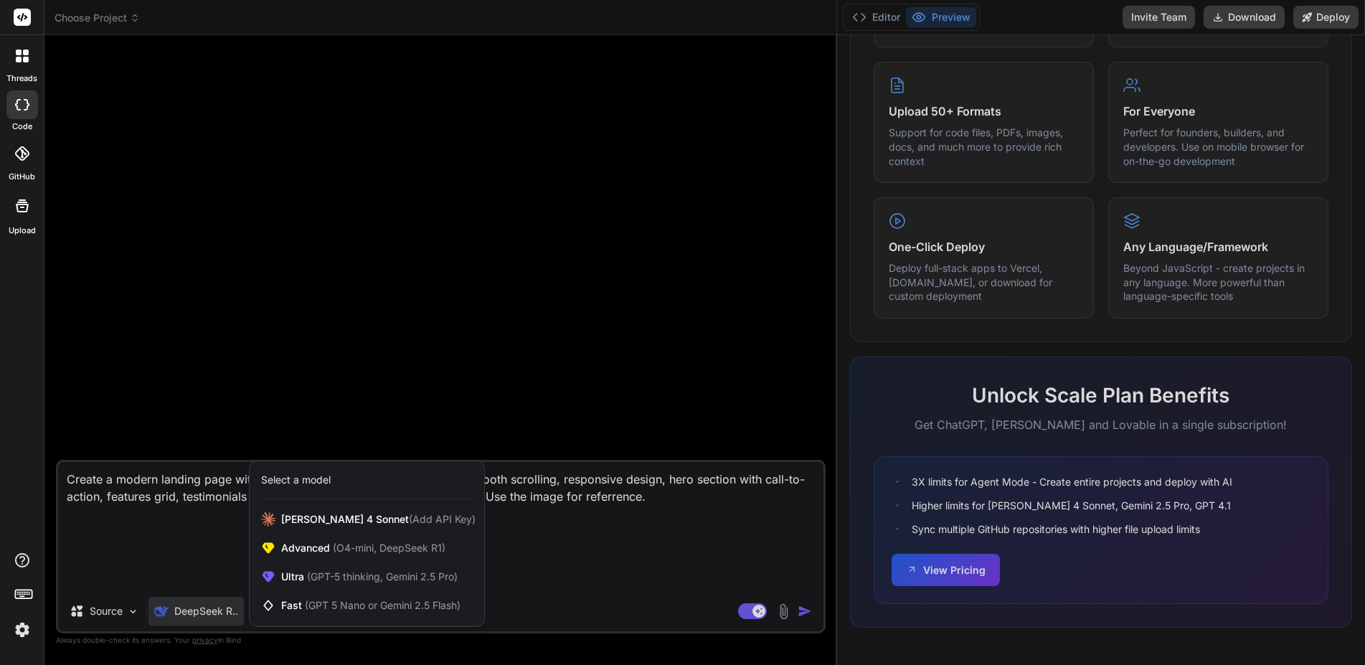
click at [541, 609] on div at bounding box center [682, 332] width 1365 height 665
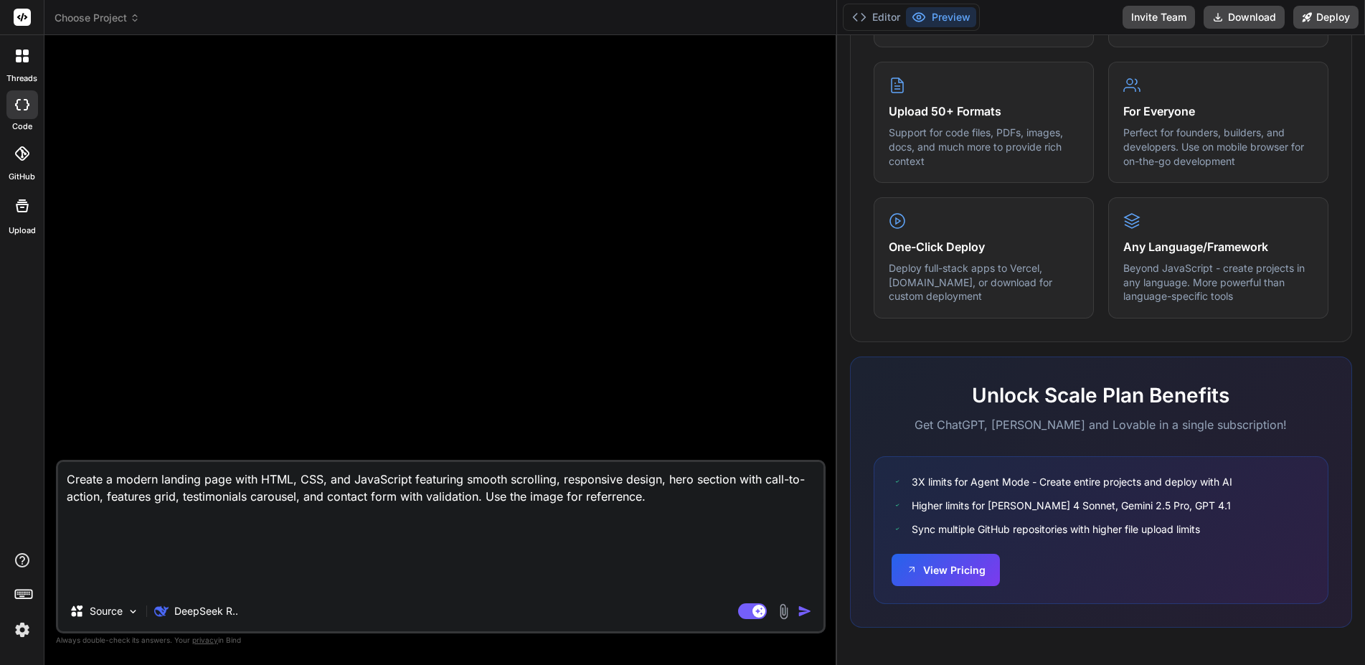
click at [23, 205] on icon at bounding box center [22, 205] width 17 height 17
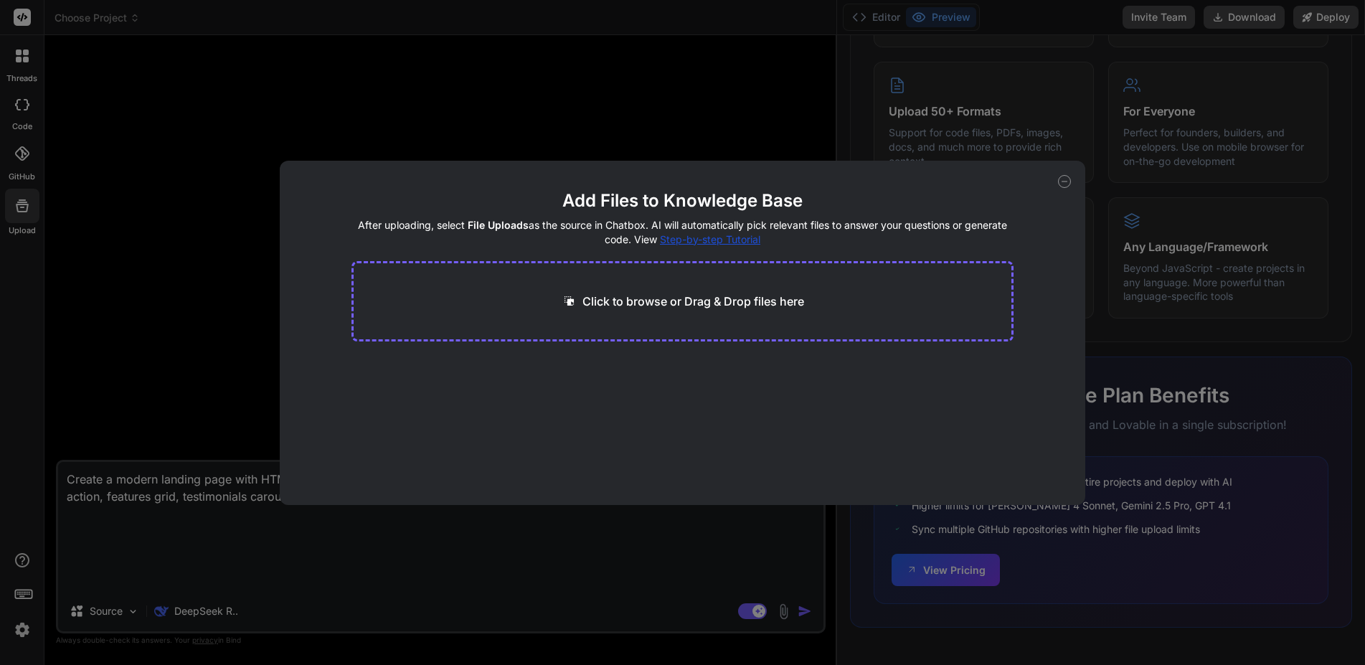
click at [422, 290] on div "Click to browse or Drag & Drop files here" at bounding box center [681, 301] width 661 height 80
click at [1072, 179] on div "Add Files to Knowledge Base After uploading, select File Uploads as the source …" at bounding box center [682, 333] width 805 height 344
click at [1067, 179] on icon at bounding box center [1064, 181] width 13 height 13
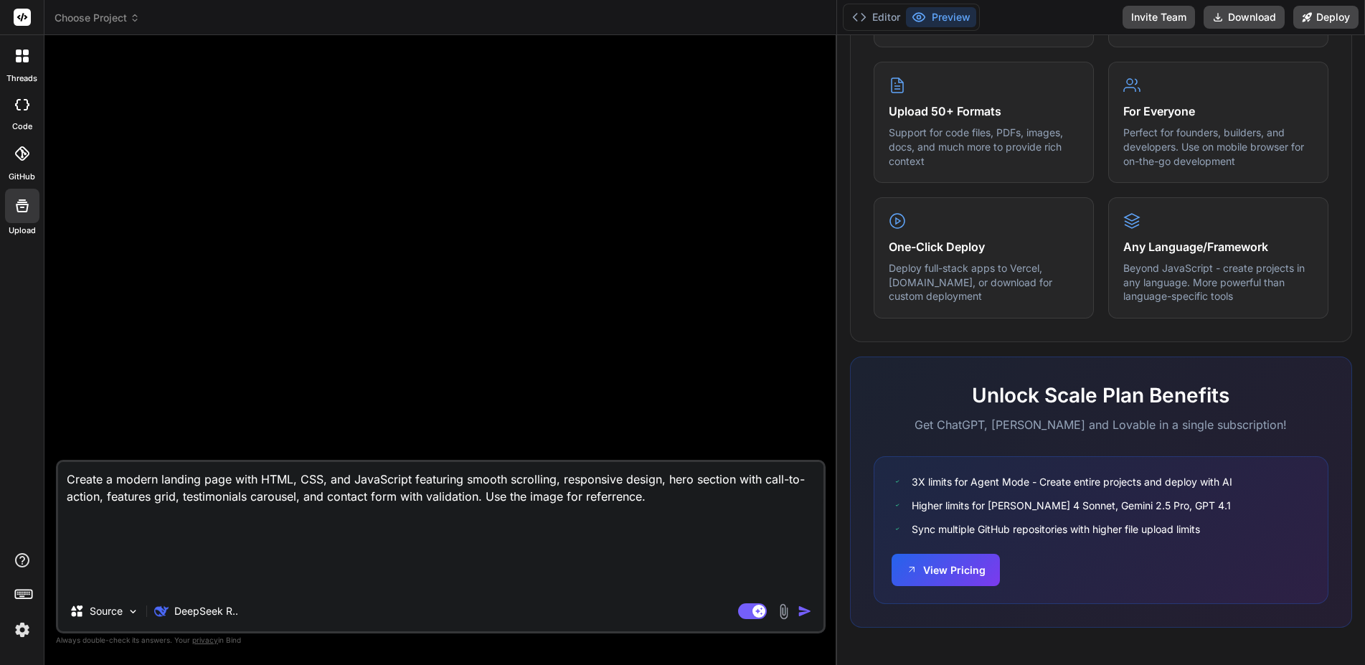
click at [785, 614] on img at bounding box center [783, 611] width 16 height 16
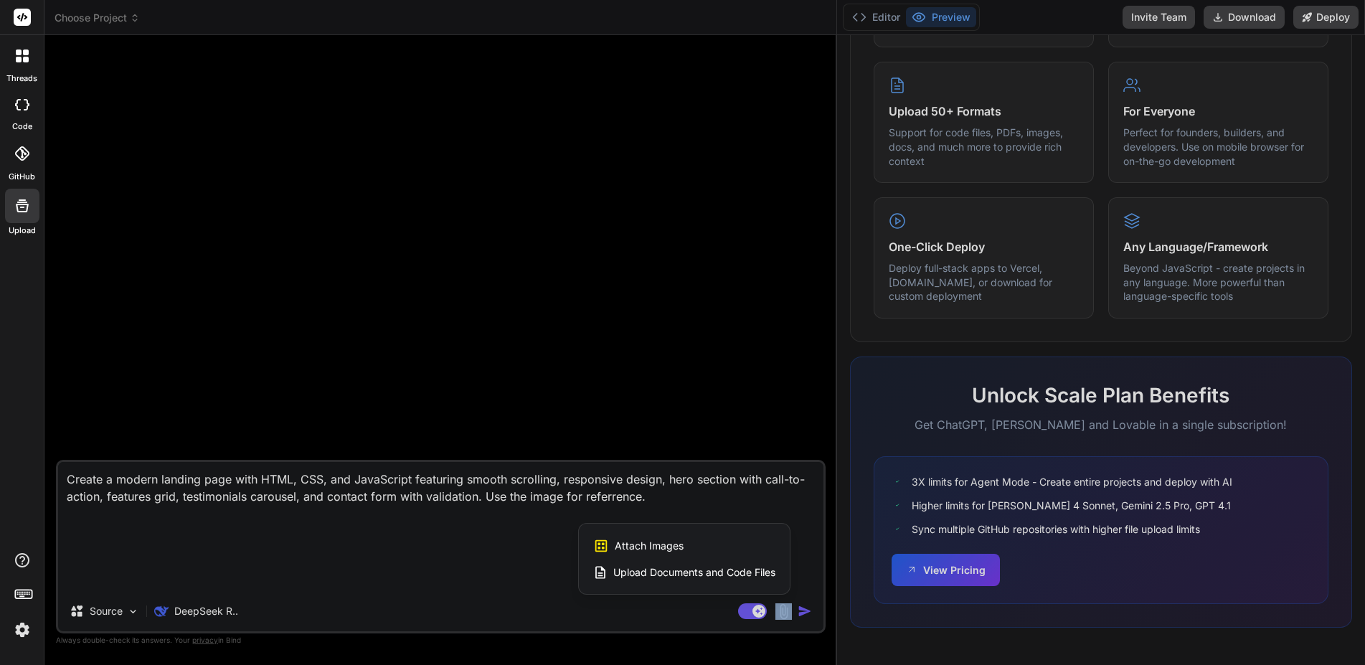
click at [785, 614] on div at bounding box center [682, 332] width 1365 height 665
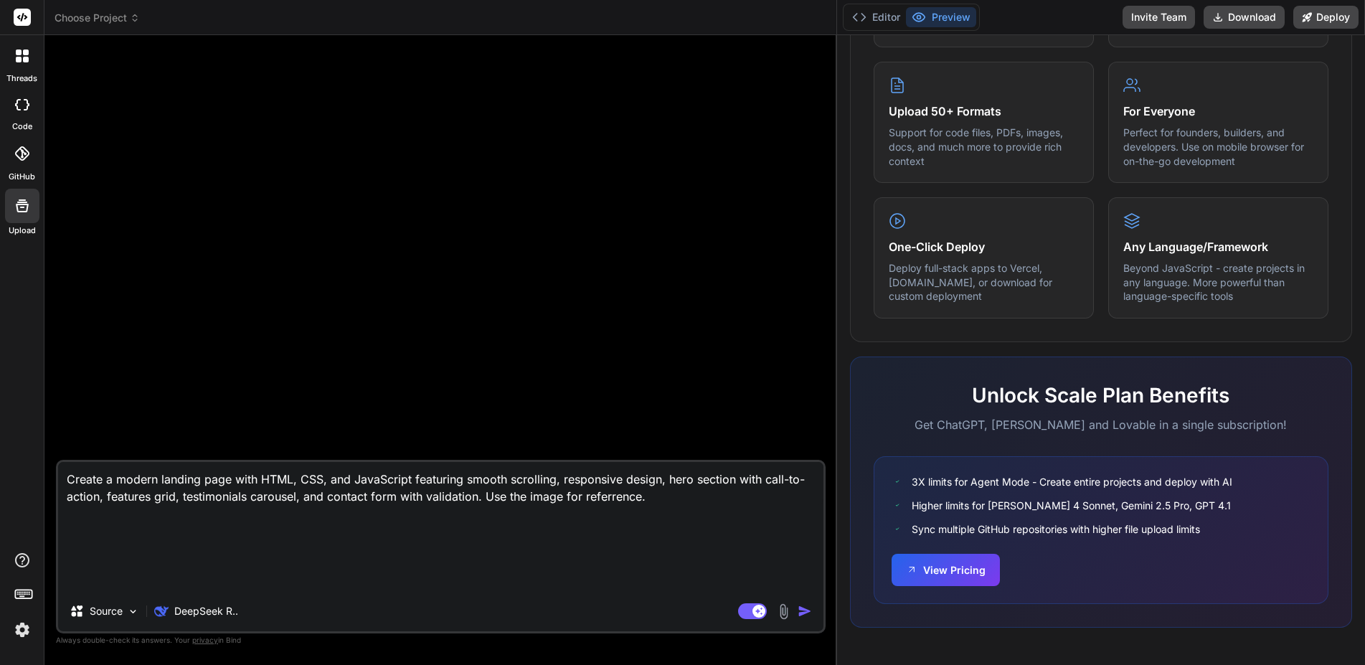
click at [785, 614] on img at bounding box center [783, 611] width 16 height 16
type textarea "x"
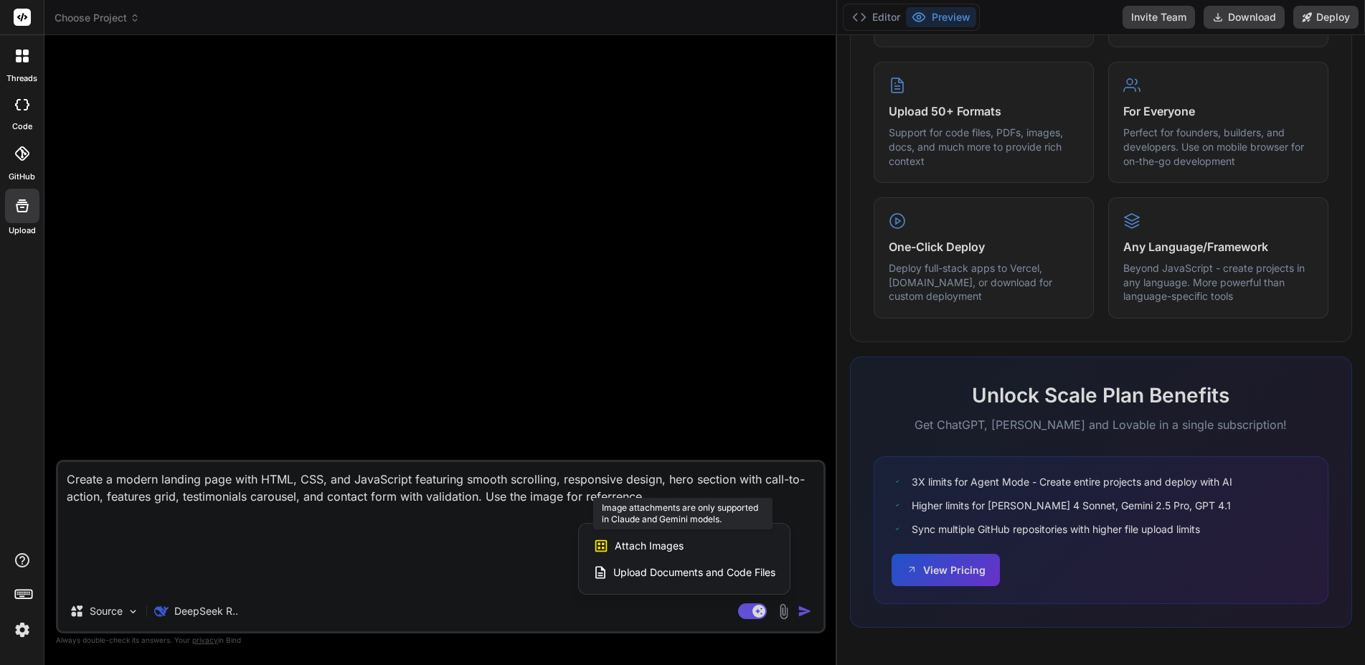
click at [666, 547] on span "Attach Images" at bounding box center [649, 546] width 69 height 14
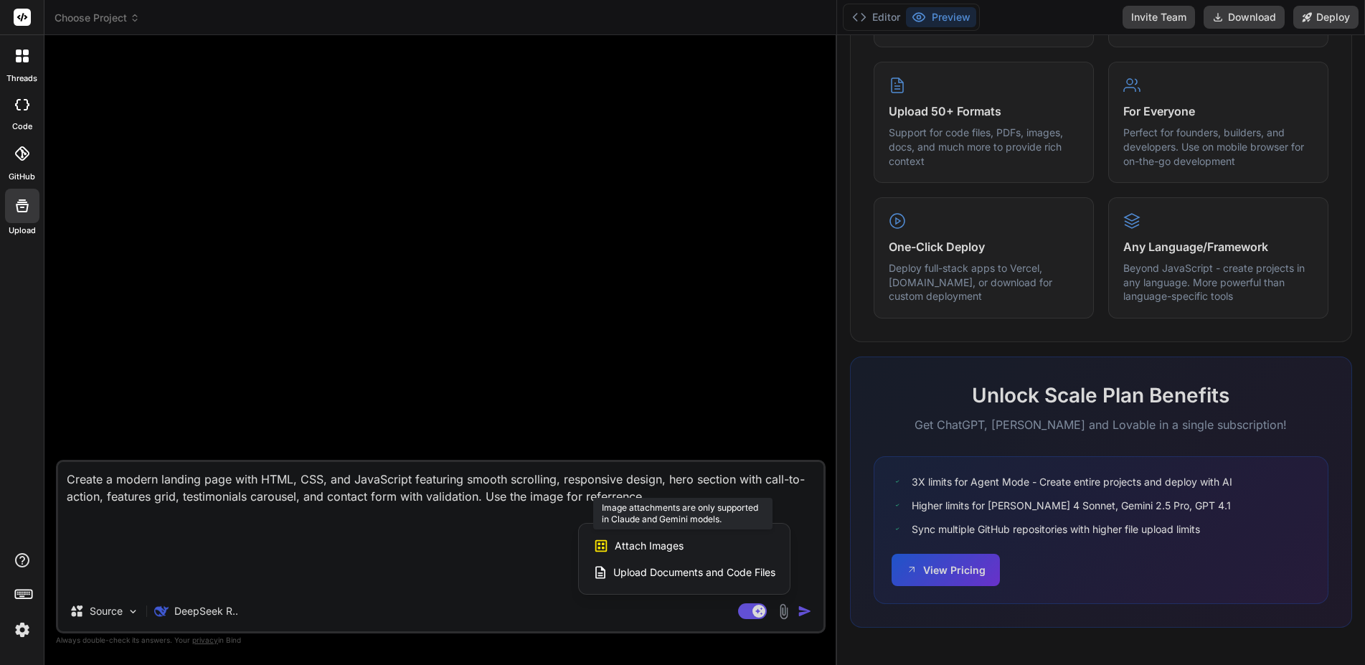
click at [666, 547] on span "Attach Images" at bounding box center [649, 546] width 69 height 14
